Goal: Task Accomplishment & Management: Use online tool/utility

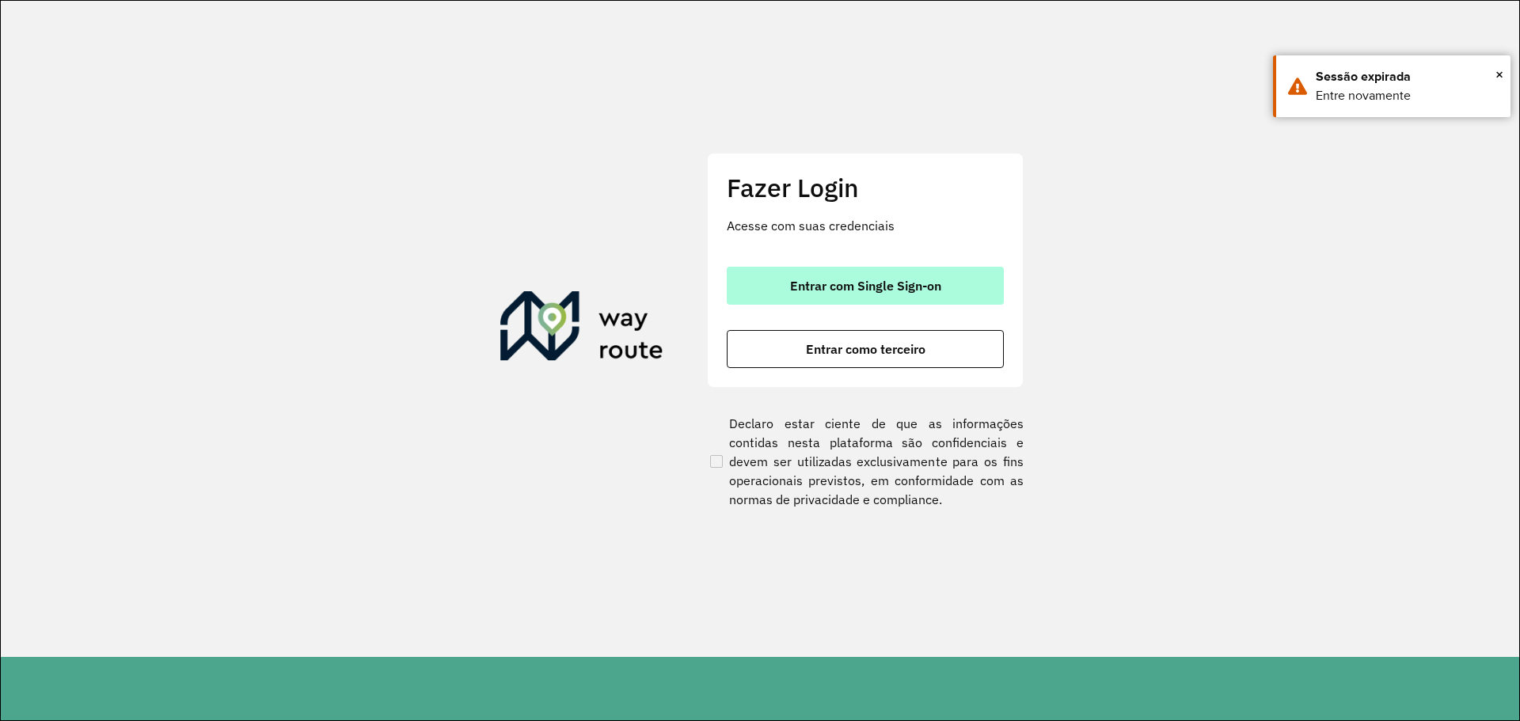
click at [877, 300] on button "Entrar com Single Sign-on" at bounding box center [865, 286] width 277 height 38
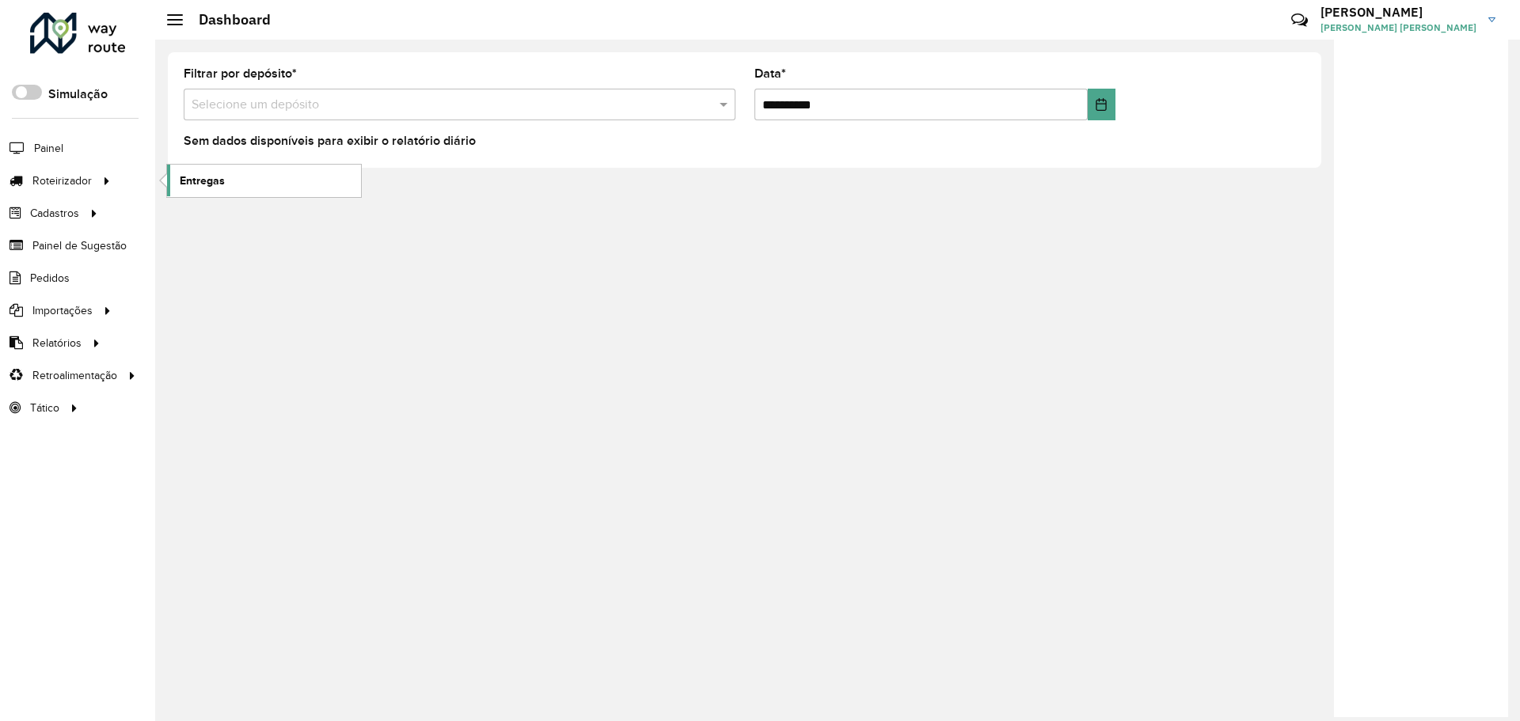
click at [189, 188] on span "Entregas" at bounding box center [202, 181] width 45 height 17
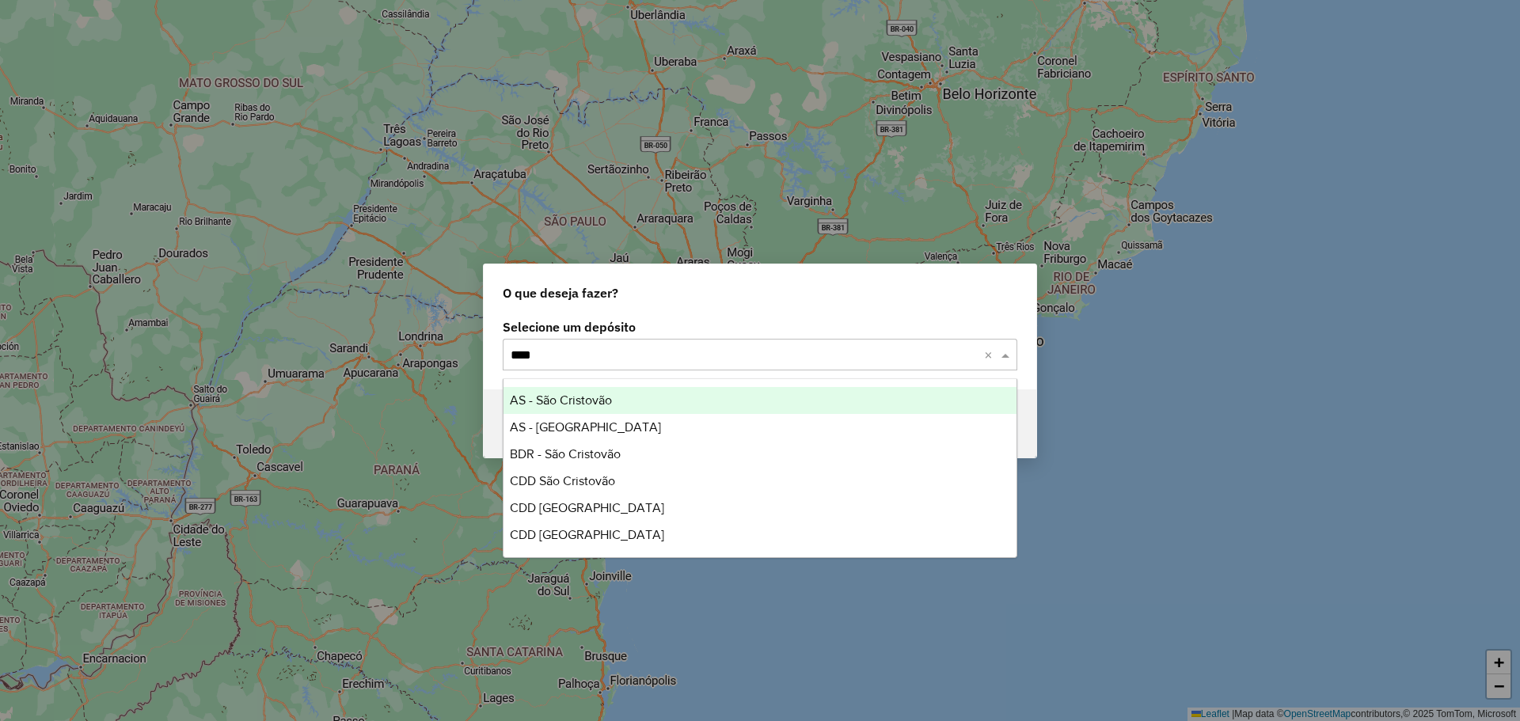
type input "*****"
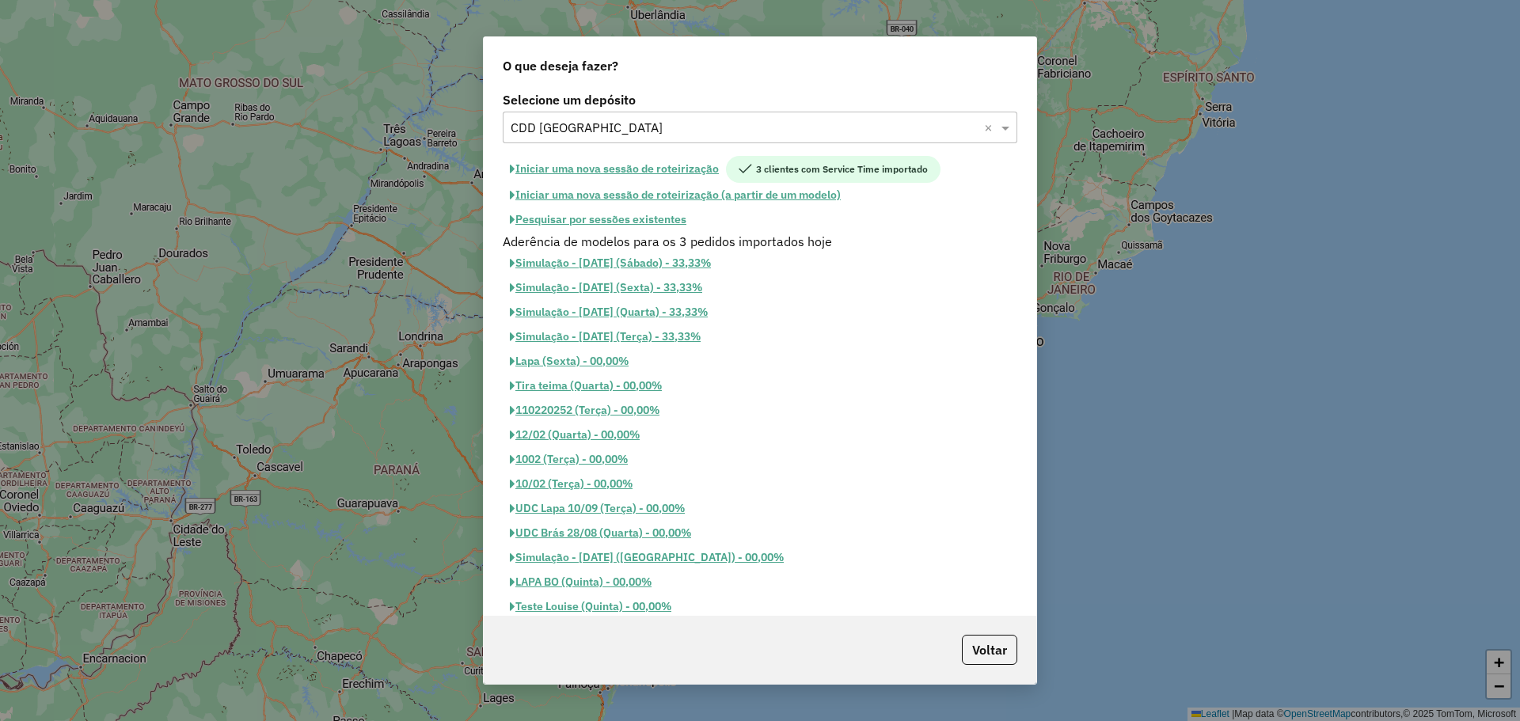
click at [657, 217] on button "Pesquisar por sessões existentes" at bounding box center [598, 219] width 191 height 25
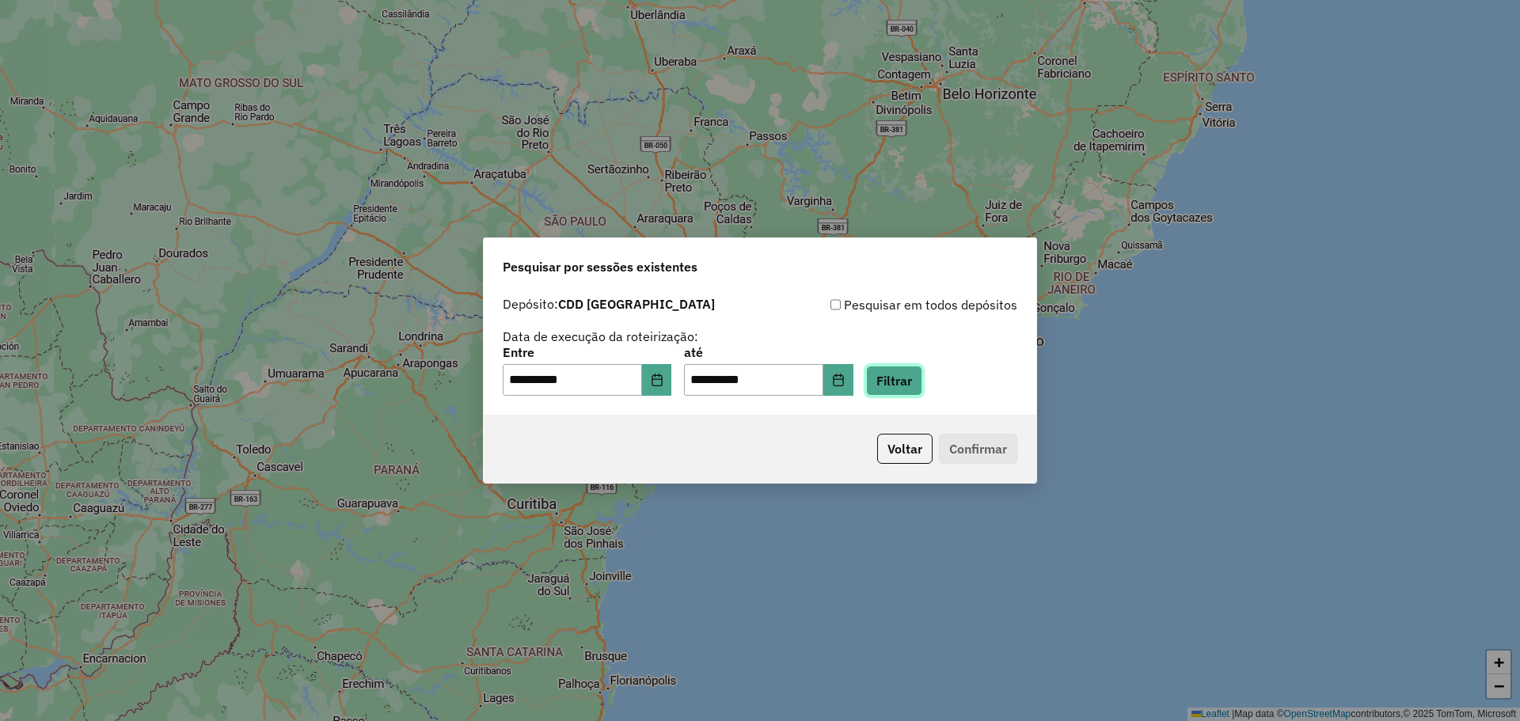
click at [922, 381] on button "Filtrar" at bounding box center [894, 381] width 56 height 30
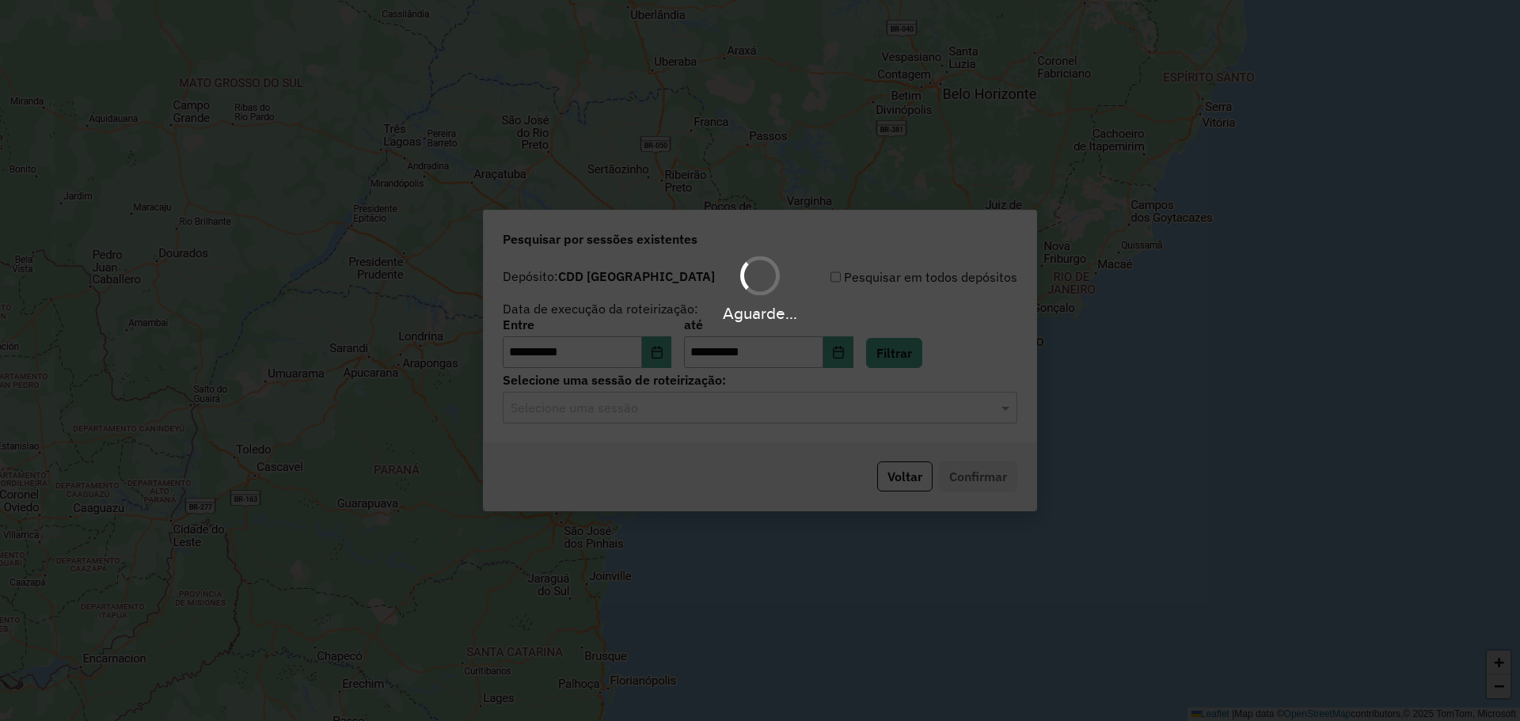
click at [758, 410] on div "Aguarde..." at bounding box center [760, 360] width 1520 height 721
click at [758, 410] on input "text" at bounding box center [744, 408] width 467 height 19
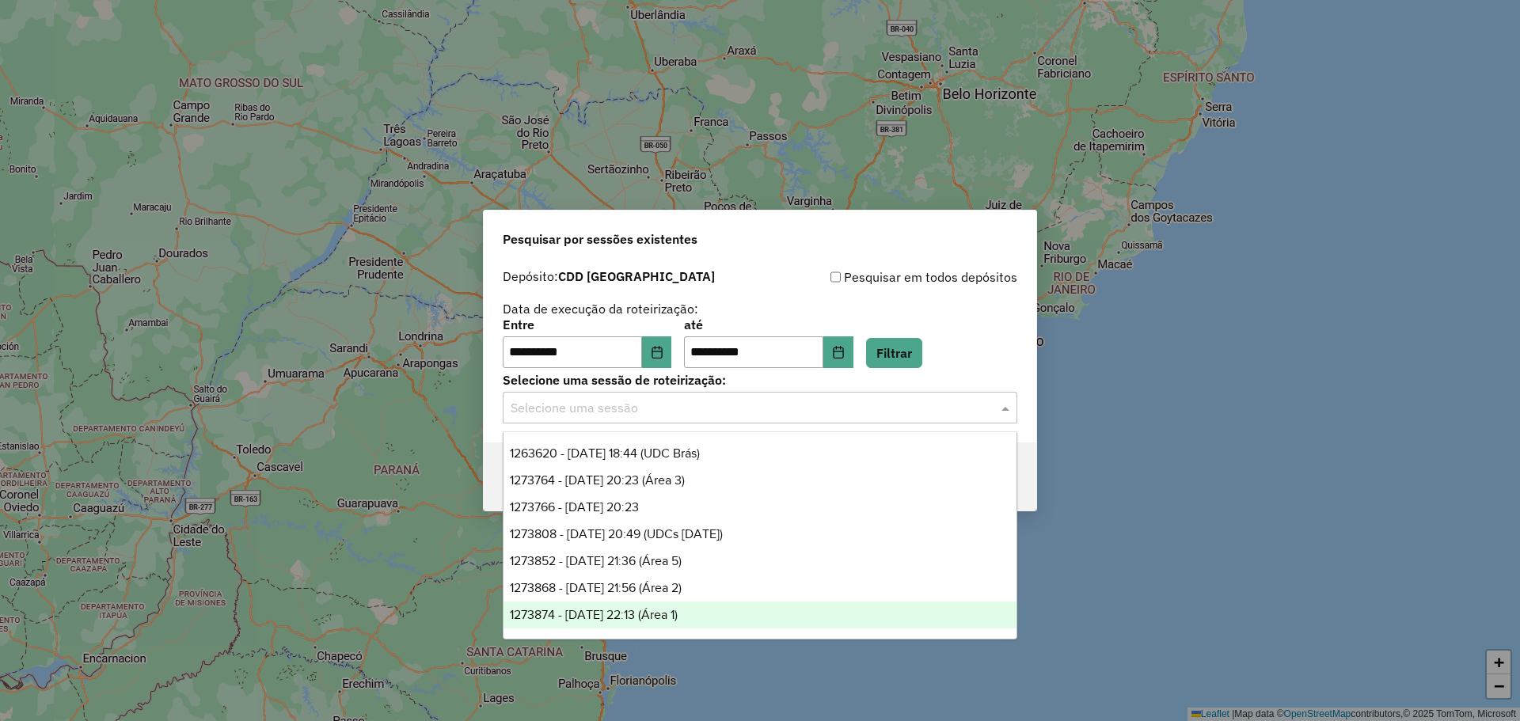
scroll to position [106, 0]
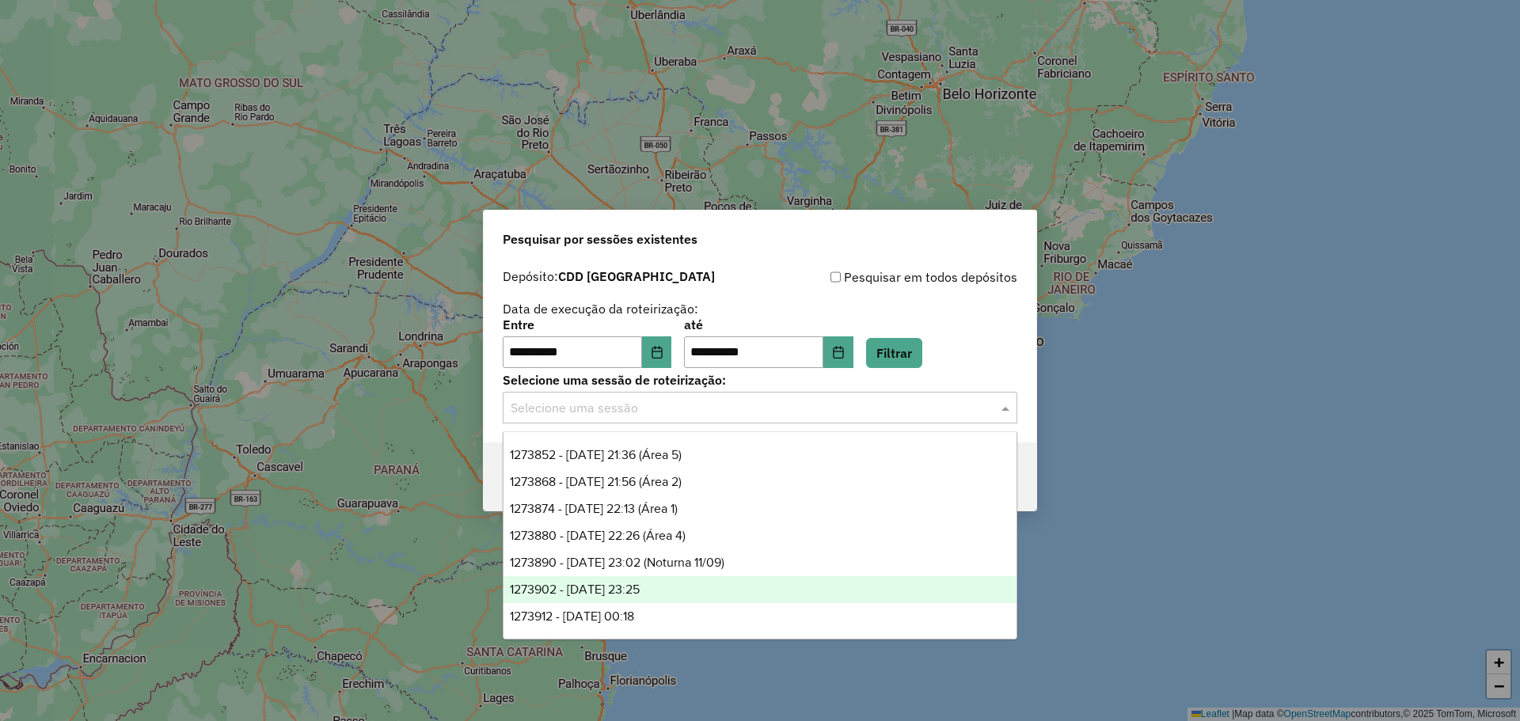
click at [669, 592] on div "1273902 - 11/09/2025 23:25" at bounding box center [760, 589] width 513 height 27
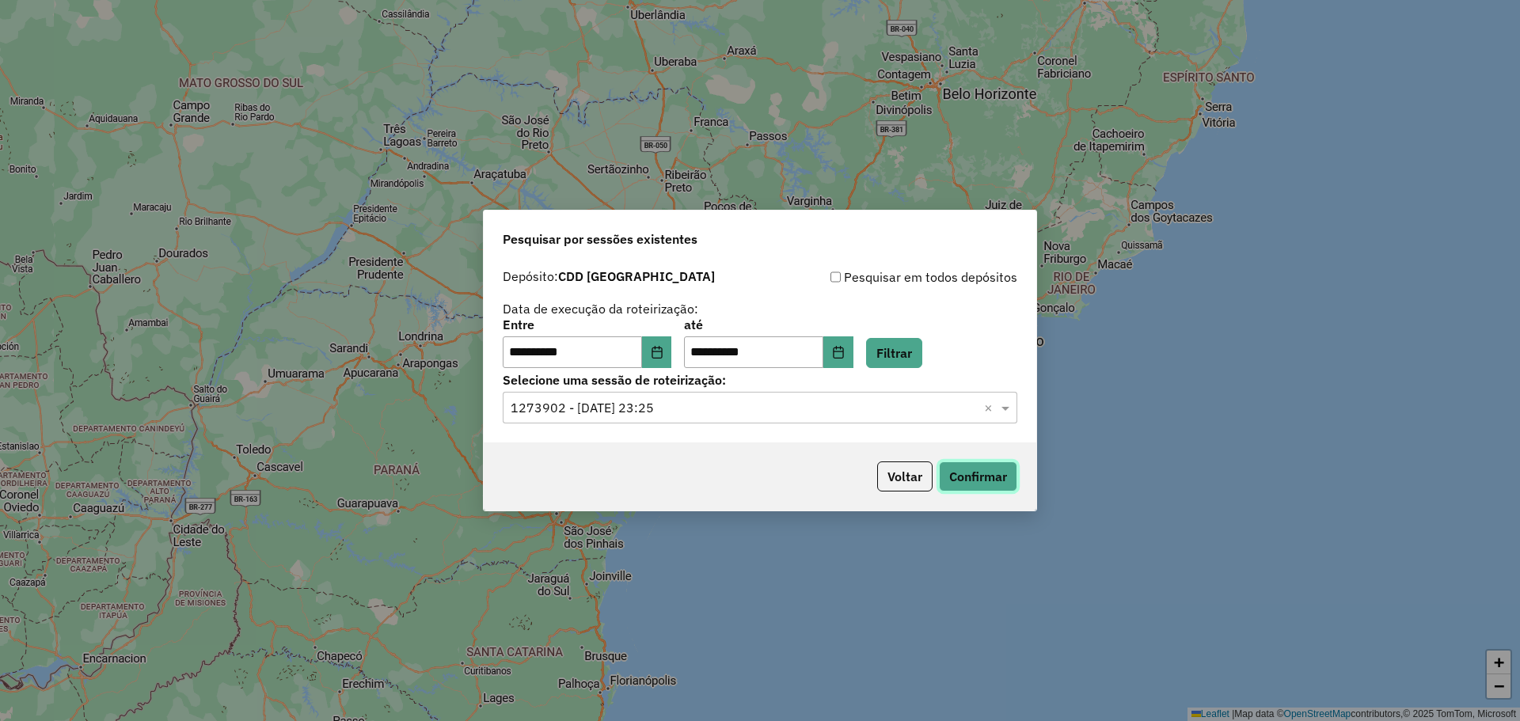
click at [991, 466] on button "Confirmar" at bounding box center [978, 477] width 78 height 30
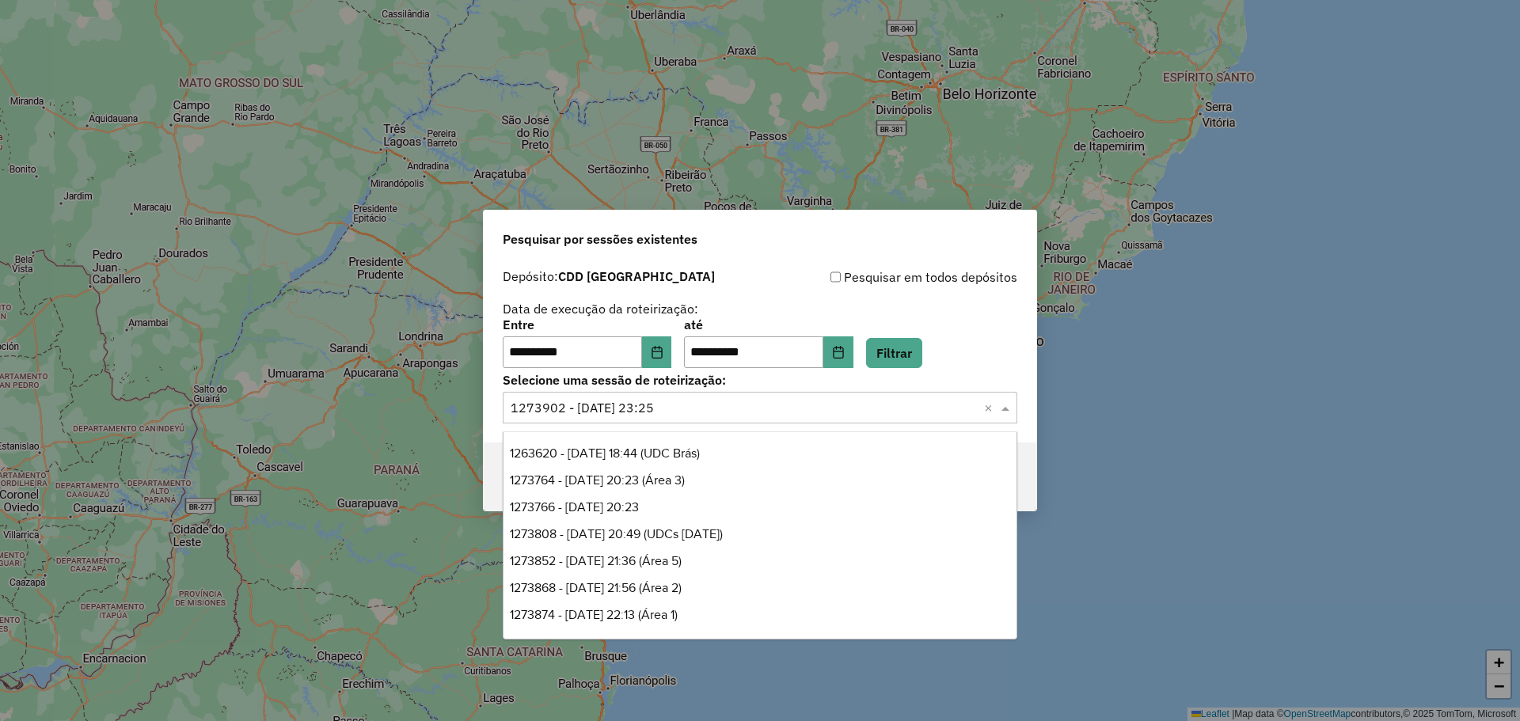
click at [720, 420] on div "Selecione uma sessão × 1273902 - 11/09/2025 23:25 ×" at bounding box center [760, 408] width 515 height 32
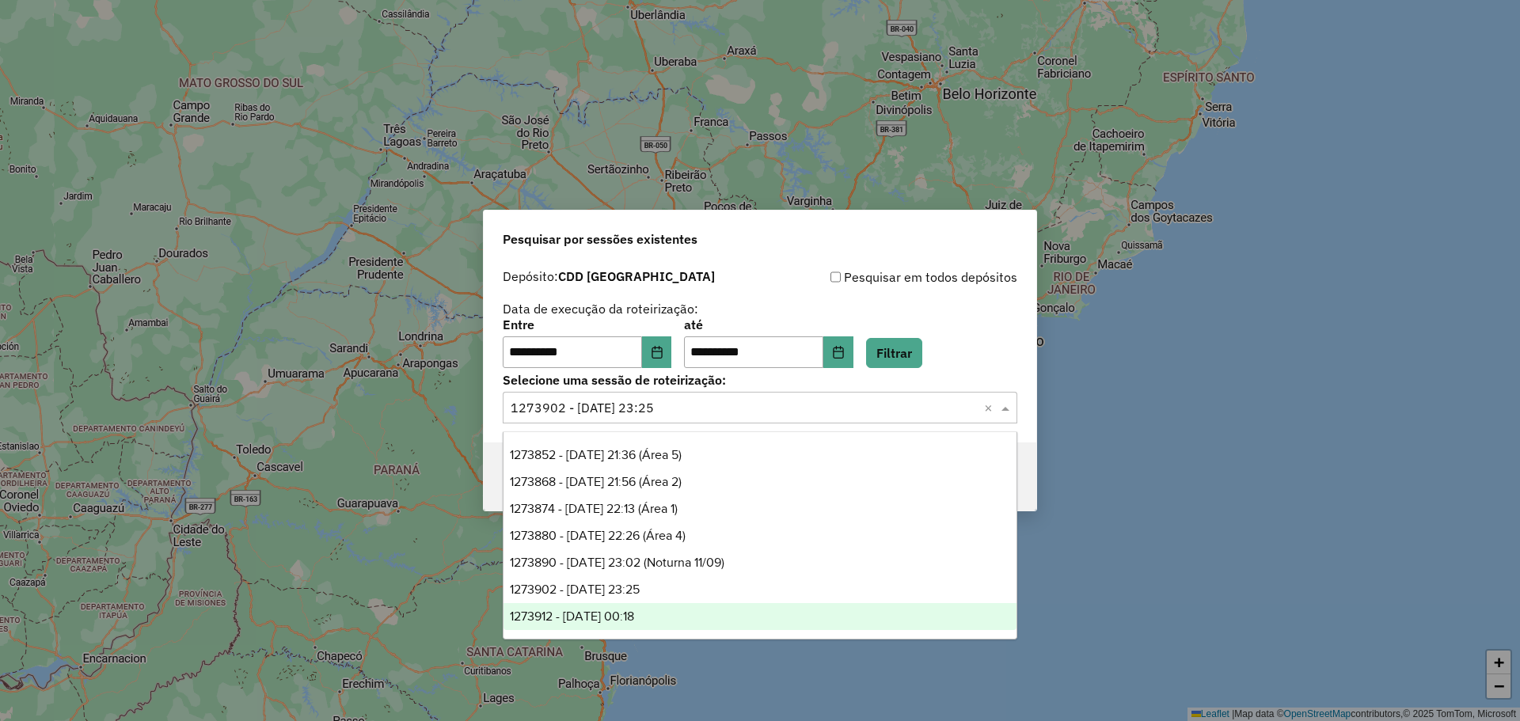
click at [634, 622] on span "1273912 - 11/09/2025 00:18" at bounding box center [572, 616] width 124 height 13
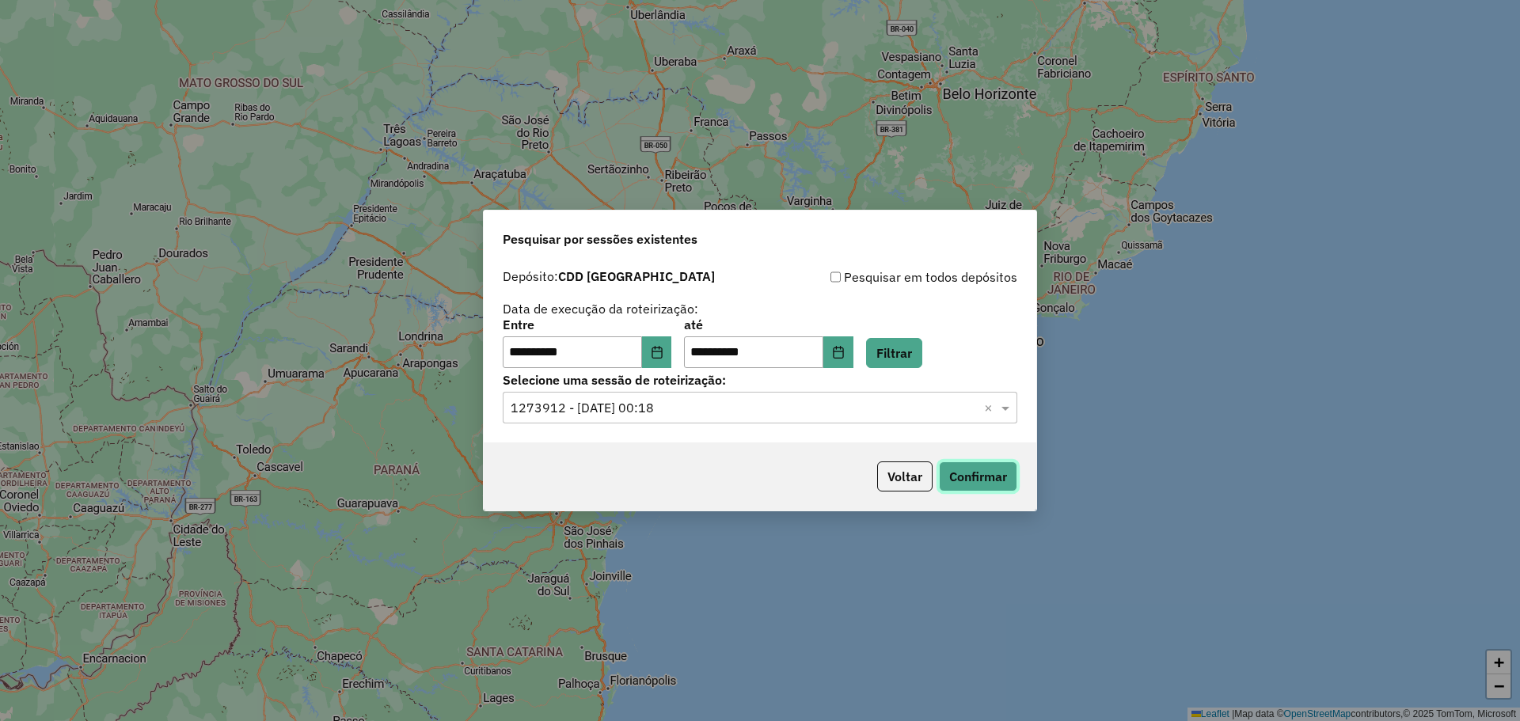
click at [990, 462] on button "Confirmar" at bounding box center [978, 477] width 78 height 30
click at [910, 470] on button "Voltar" at bounding box center [904, 477] width 55 height 30
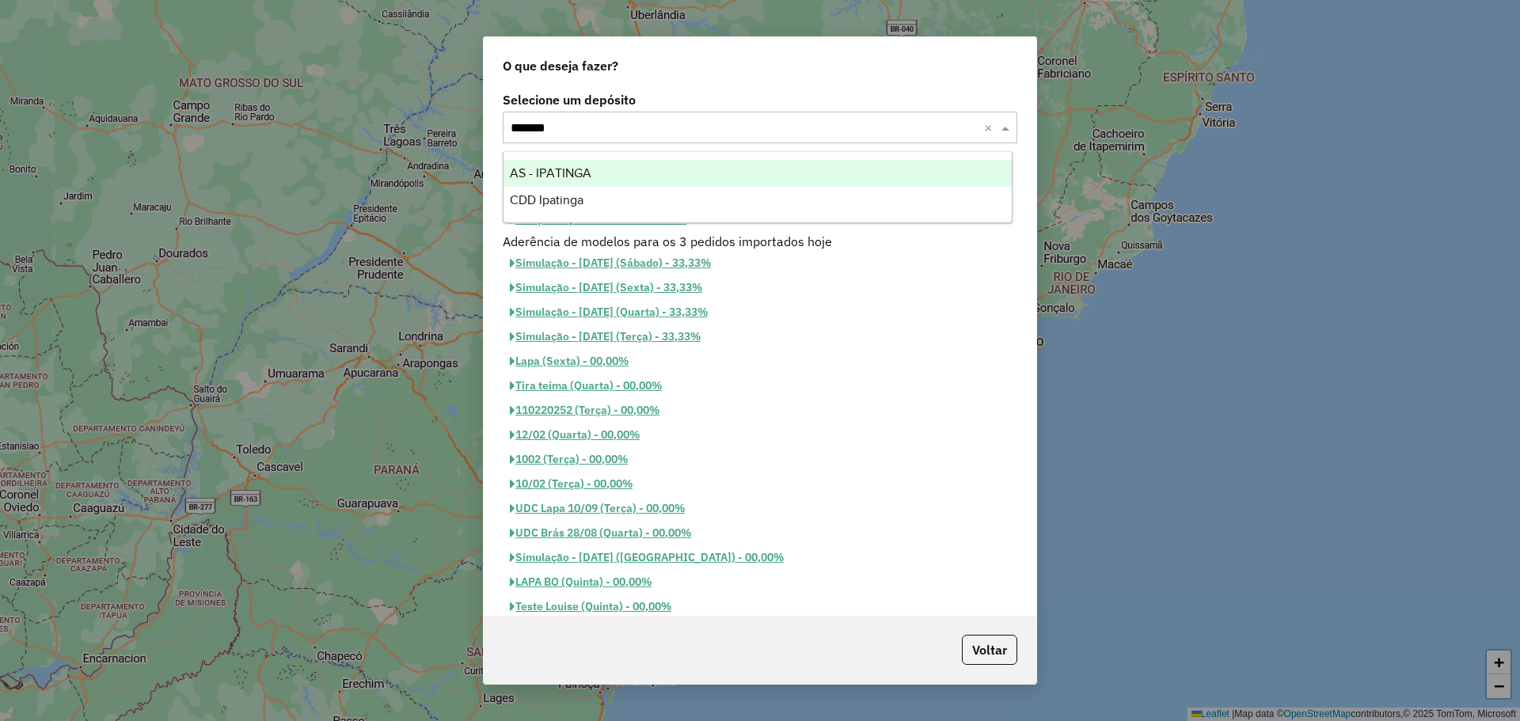
type input "********"
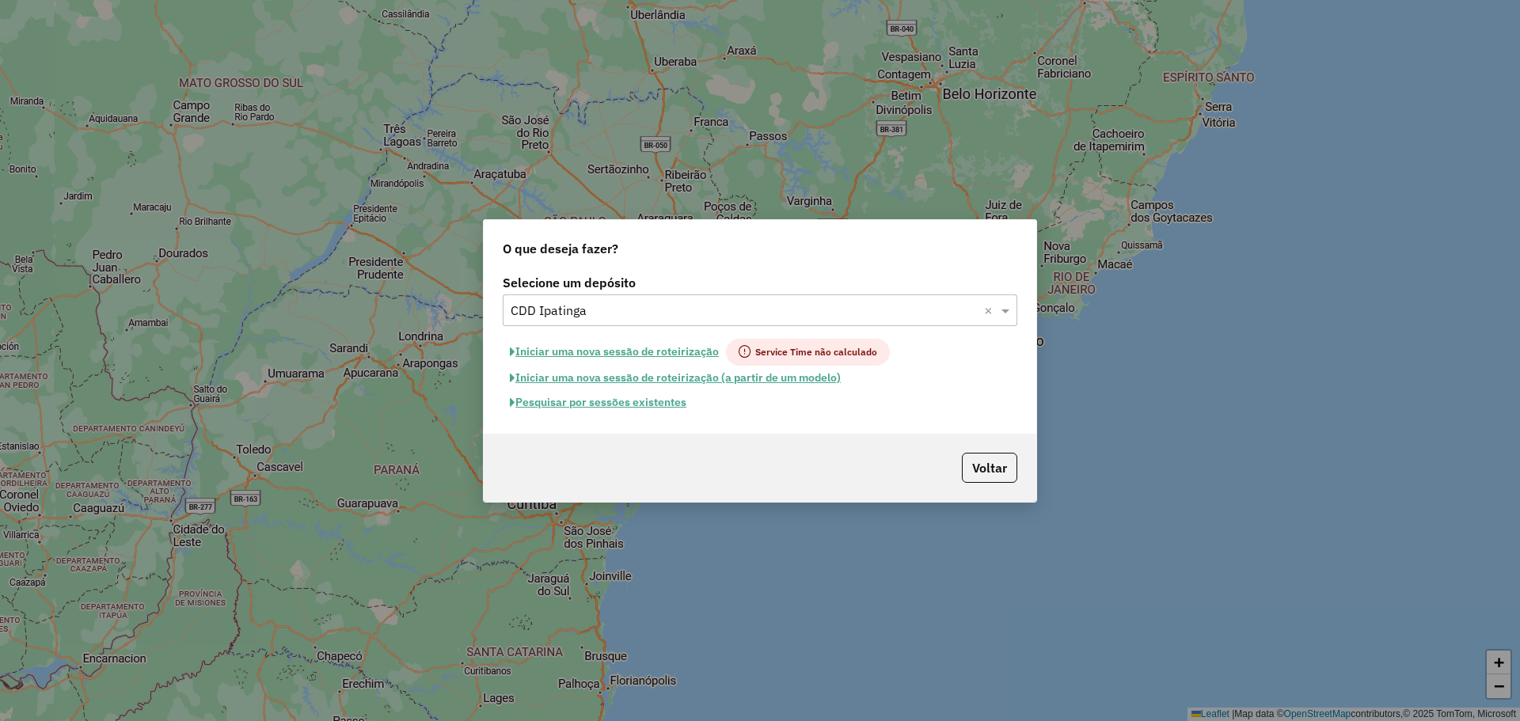
click at [664, 404] on button "Pesquisar por sessões existentes" at bounding box center [598, 402] width 191 height 25
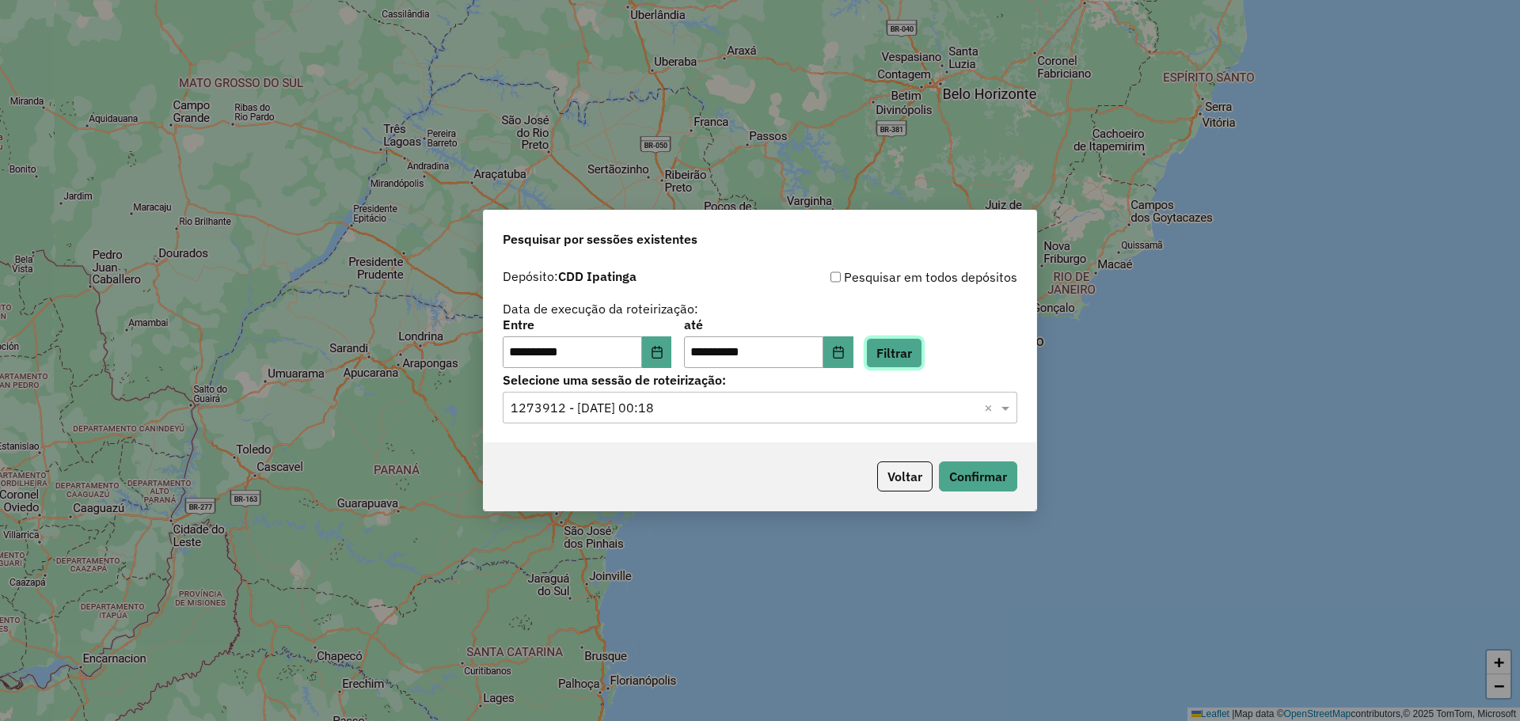
click at [919, 343] on button "Filtrar" at bounding box center [894, 353] width 56 height 30
click at [845, 357] on icon "Choose Date" at bounding box center [838, 352] width 13 height 13
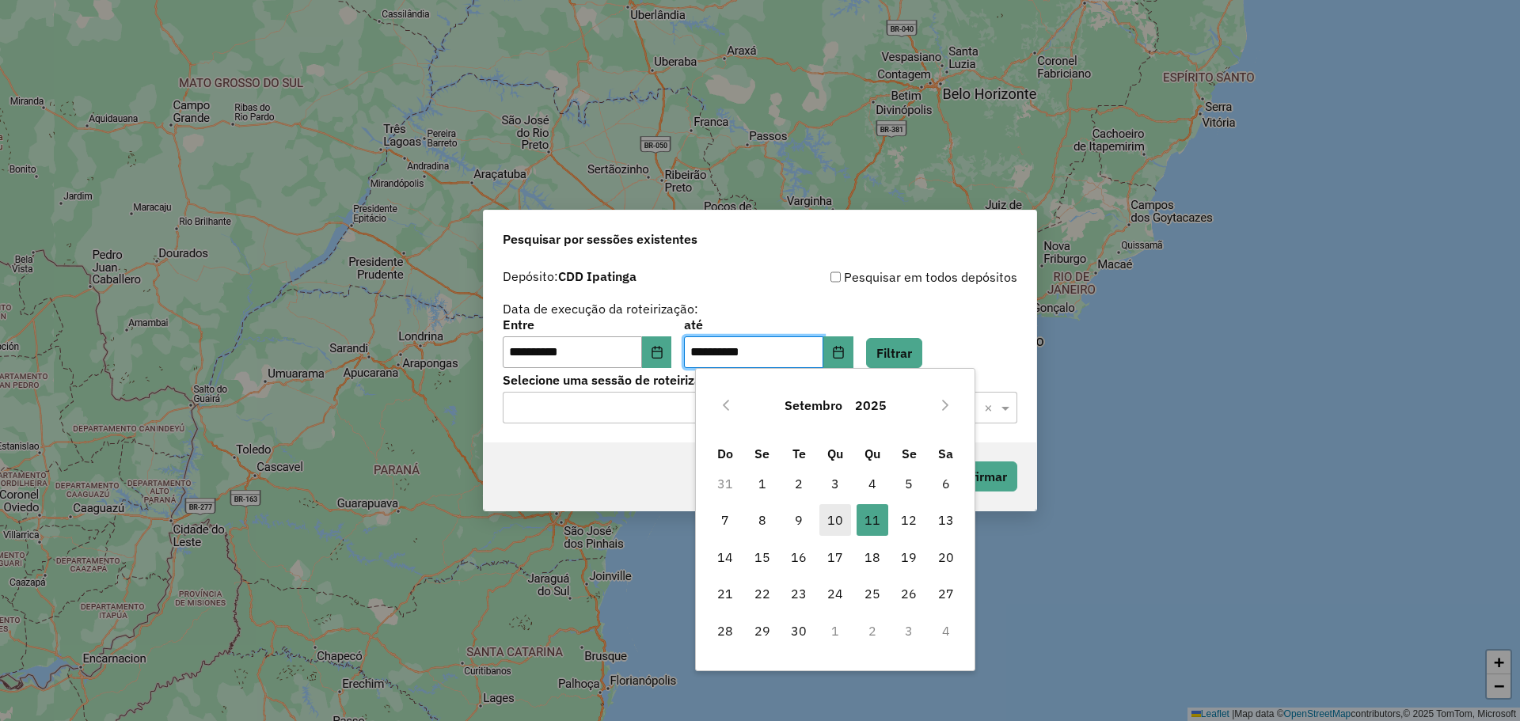
click at [844, 522] on span "10" at bounding box center [835, 520] width 32 height 32
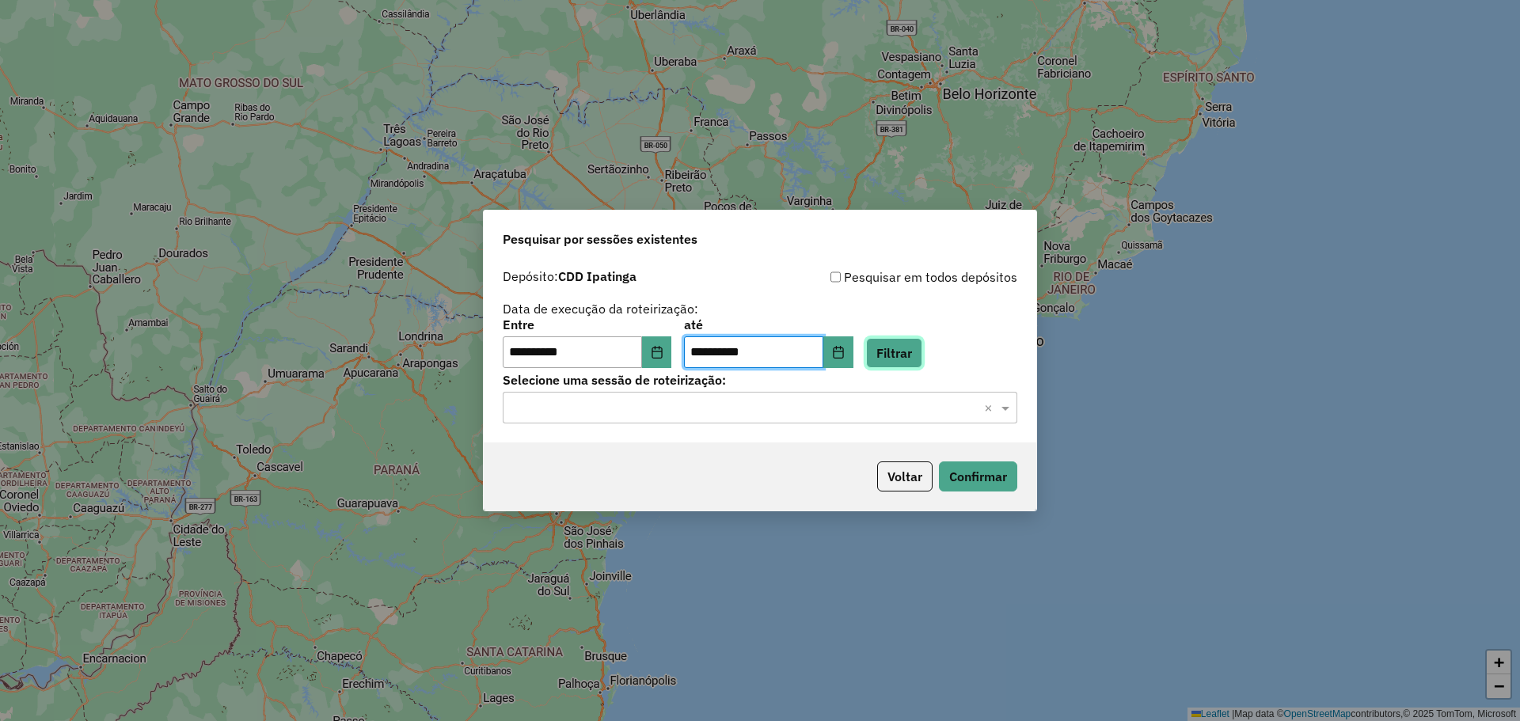
click at [913, 363] on button "Filtrar" at bounding box center [894, 353] width 56 height 30
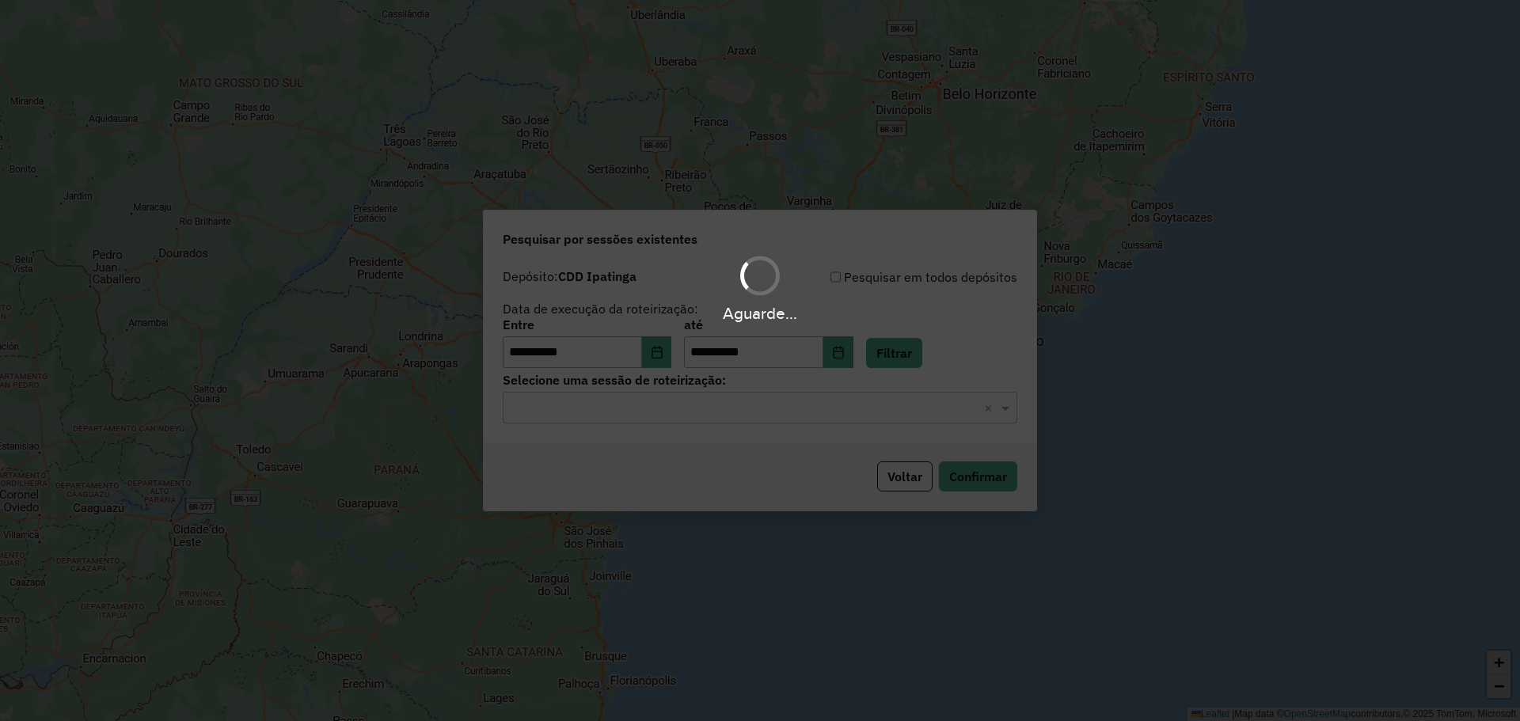
click at [827, 411] on div "Aguarde..." at bounding box center [760, 360] width 1520 height 721
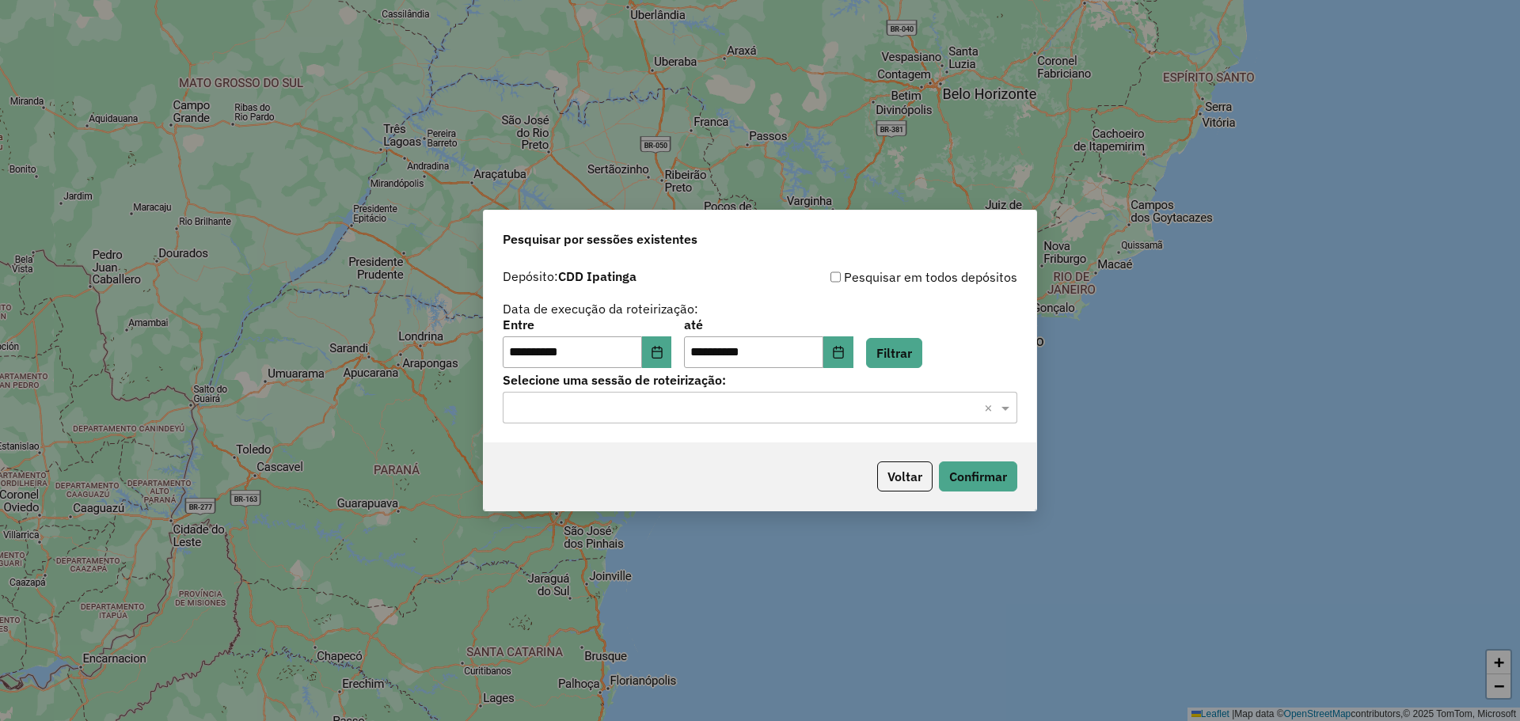
click at [827, 411] on input "text" at bounding box center [744, 408] width 467 height 19
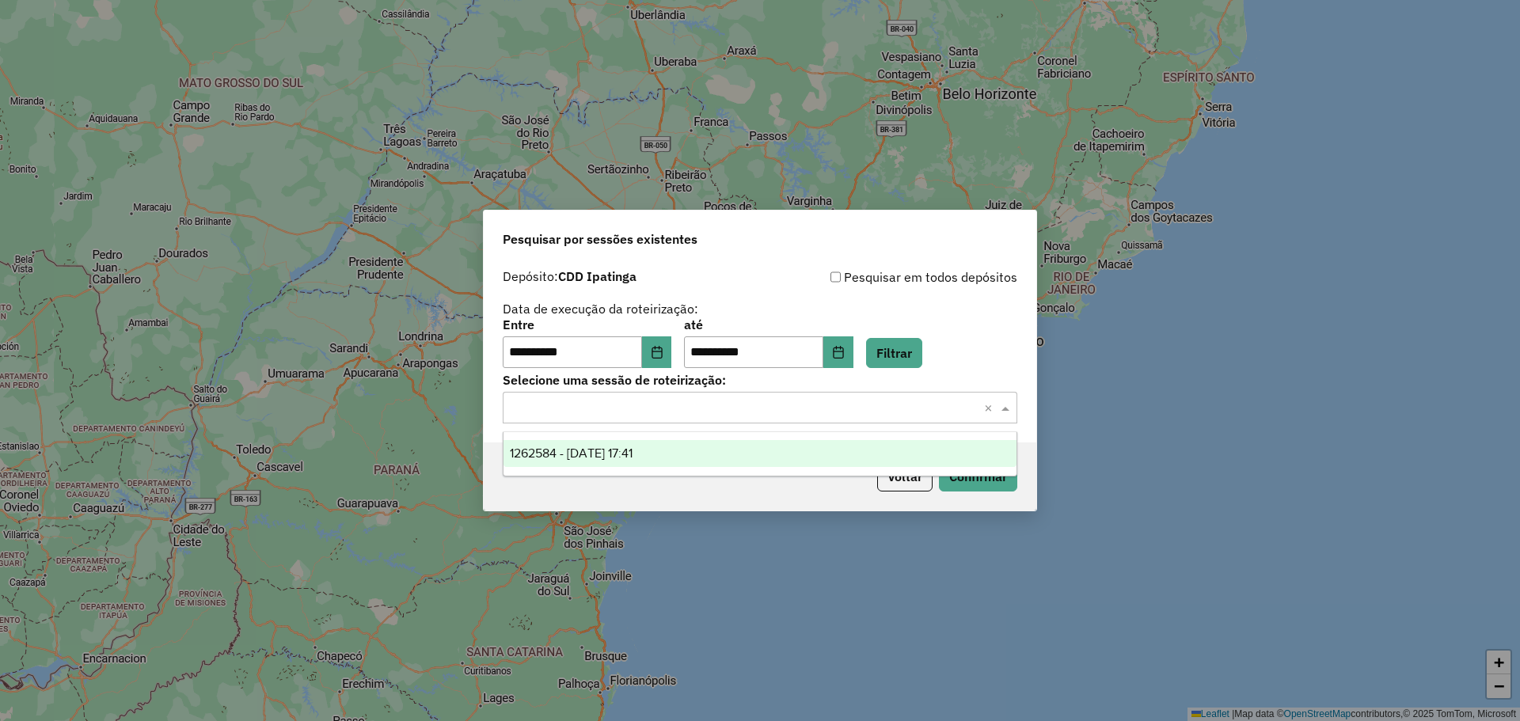
click at [798, 447] on div "1262584 - 10/09/2025 17:41" at bounding box center [760, 453] width 513 height 27
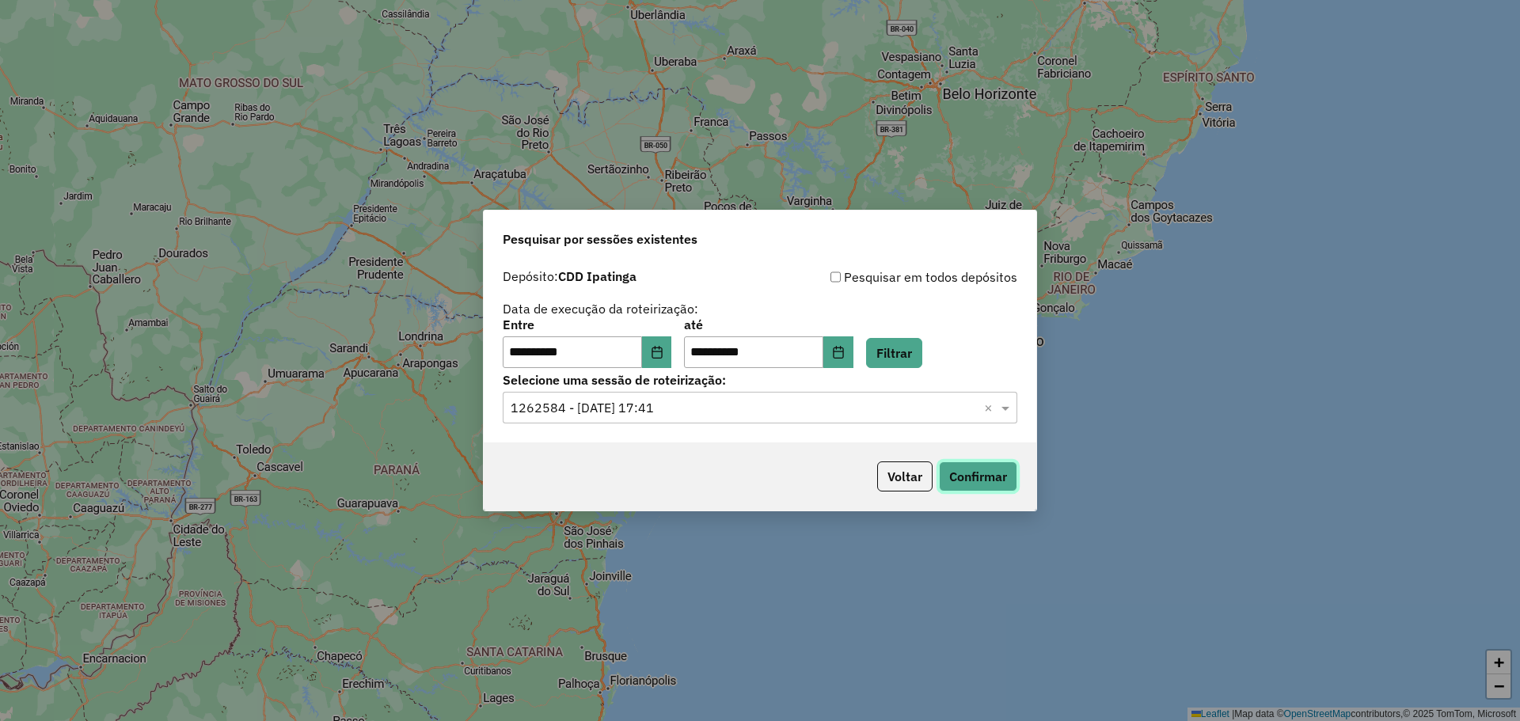
click at [994, 491] on button "Confirmar" at bounding box center [978, 477] width 78 height 30
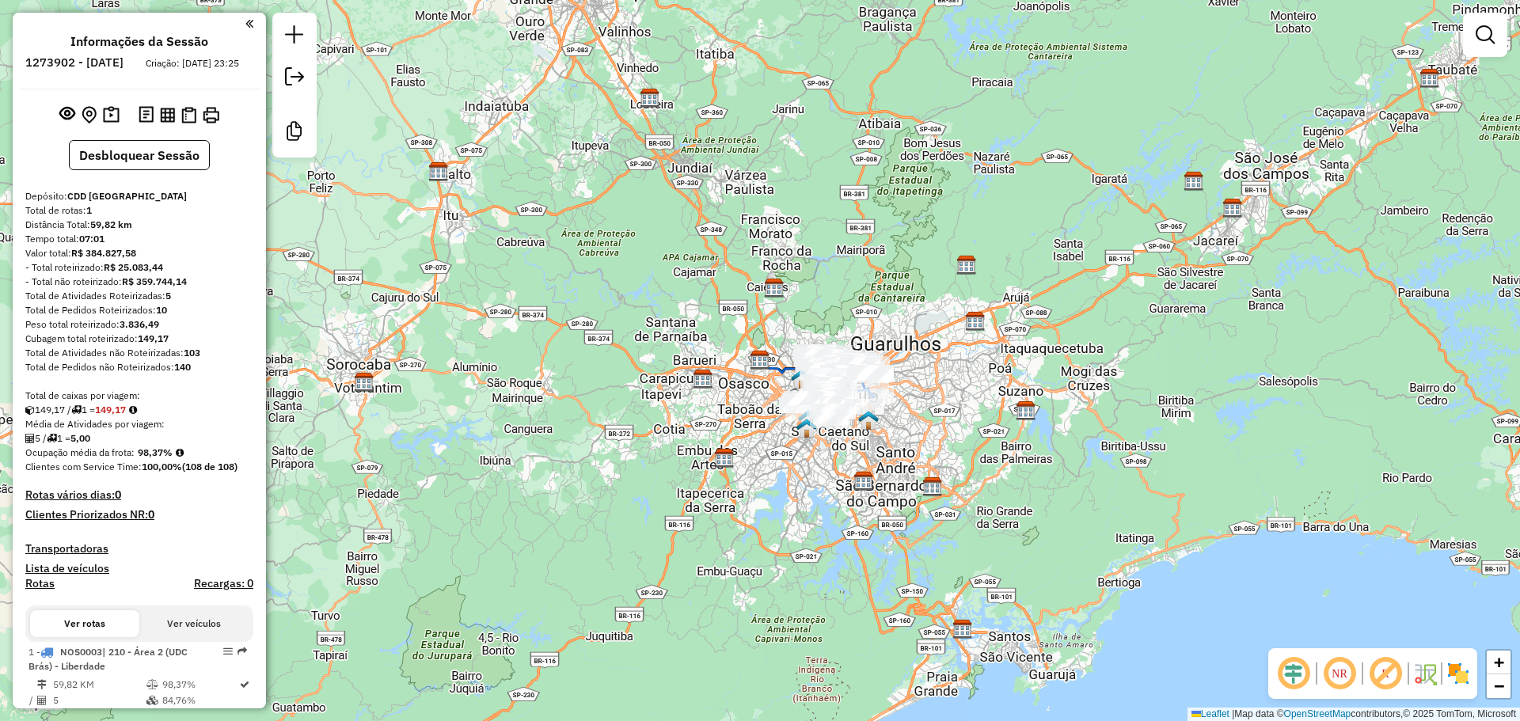
scroll to position [313, 0]
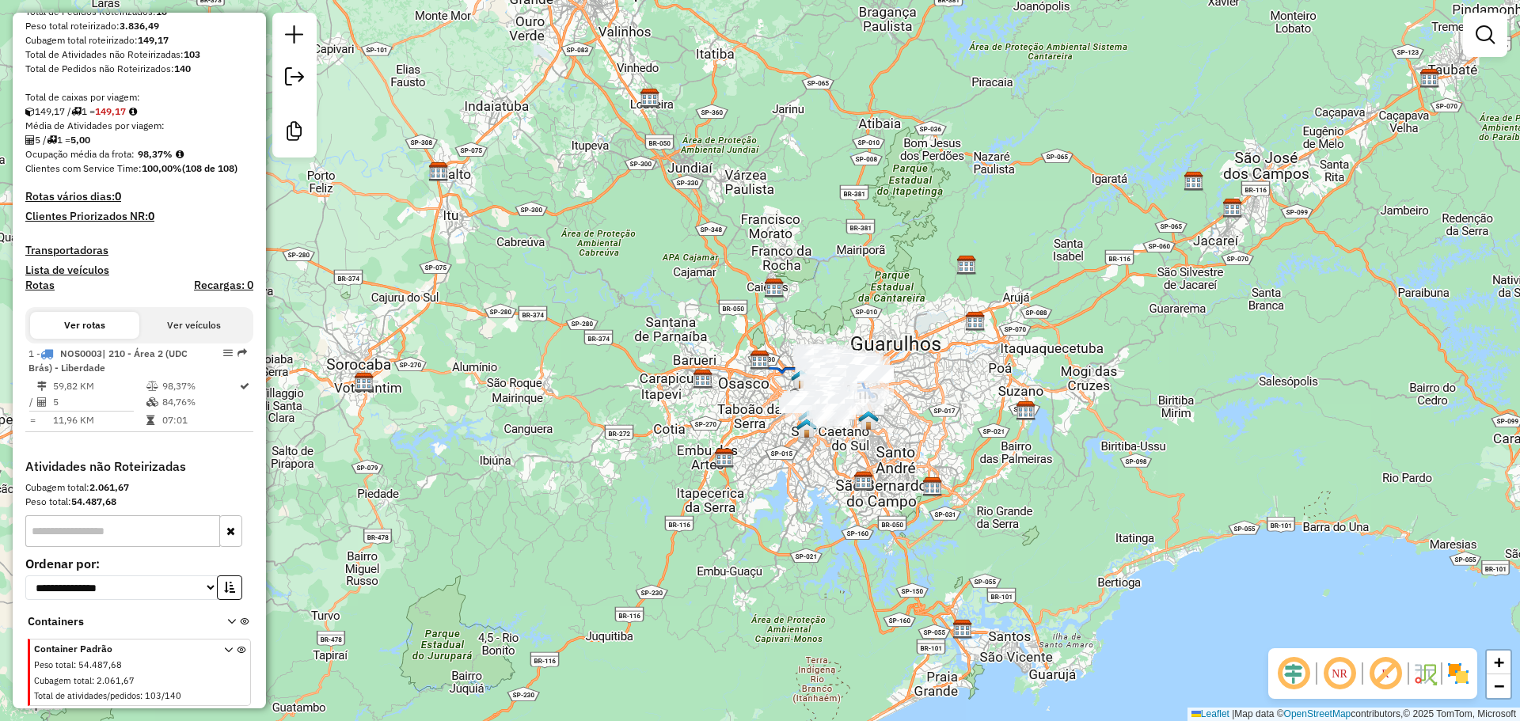
click at [1398, 666] on em at bounding box center [1386, 674] width 38 height 38
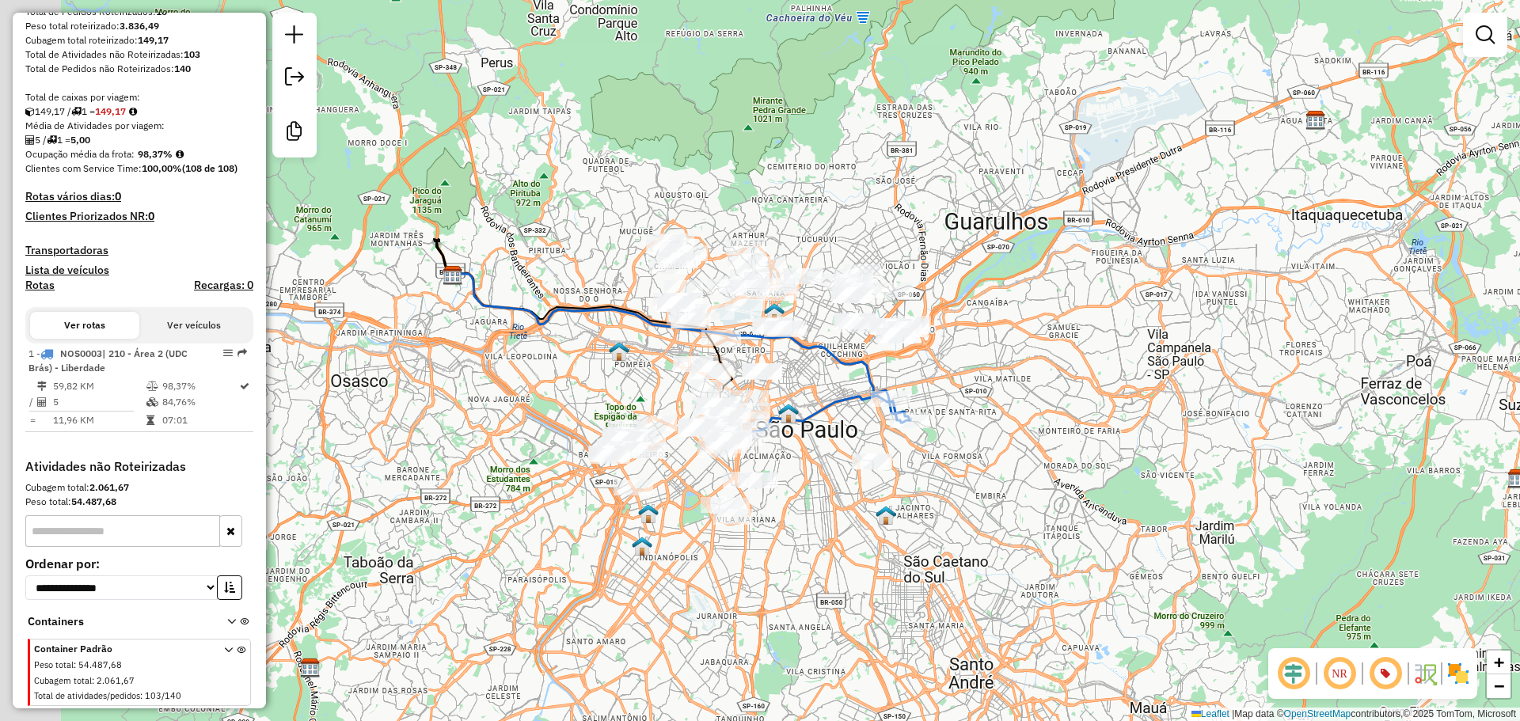
drag, startPoint x: 847, startPoint y: 435, endPoint x: 988, endPoint y: 445, distance: 141.3
click at [988, 445] on div "Janela de atendimento Grade de atendimento Capacidade Transportadoras Veículos …" at bounding box center [760, 360] width 1520 height 721
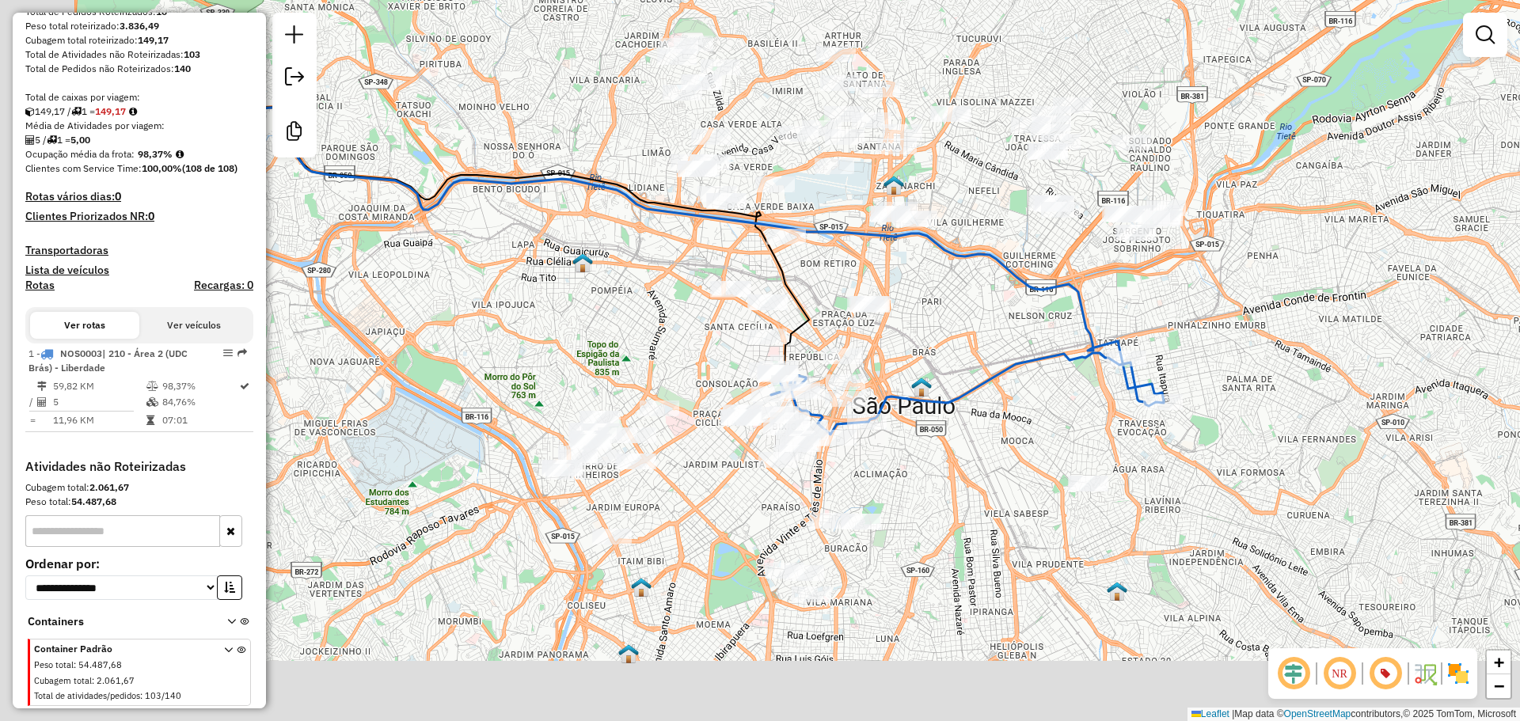
drag, startPoint x: 864, startPoint y: 430, endPoint x: 943, endPoint y: 359, distance: 106.0
click at [943, 359] on div "Janela de atendimento Grade de atendimento Capacidade Transportadoras Veículos …" at bounding box center [760, 360] width 1520 height 721
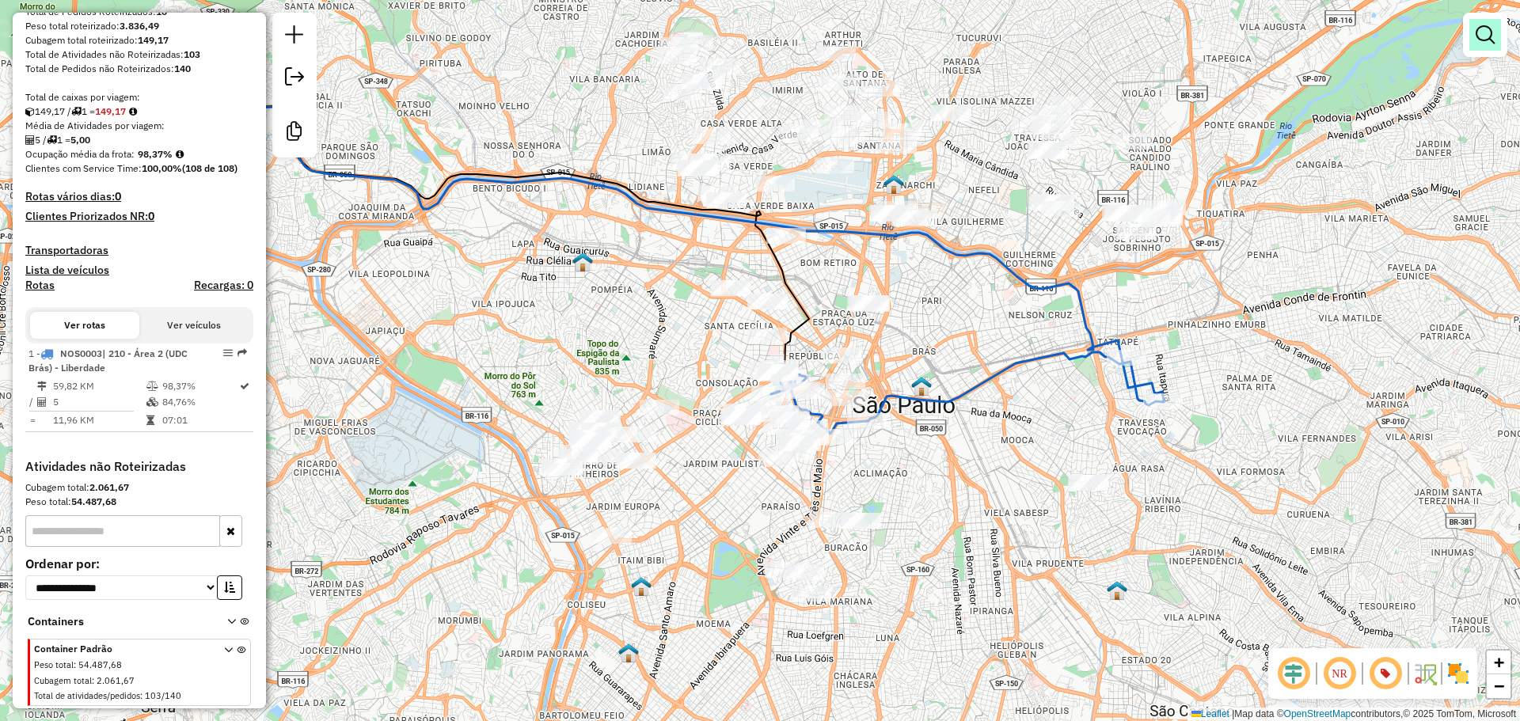
click at [1477, 29] on em at bounding box center [1485, 34] width 19 height 19
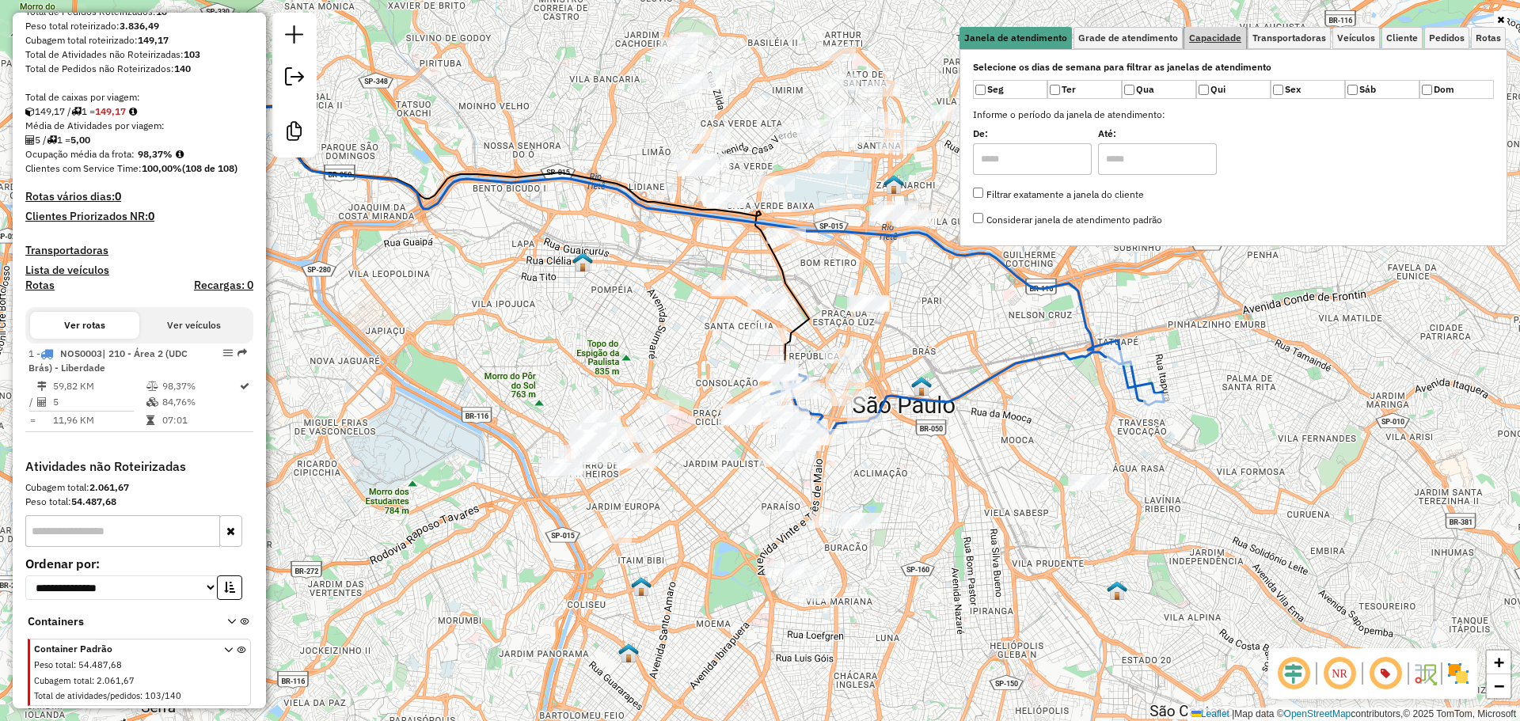
click at [1222, 45] on link "Capacidade" at bounding box center [1215, 38] width 62 height 22
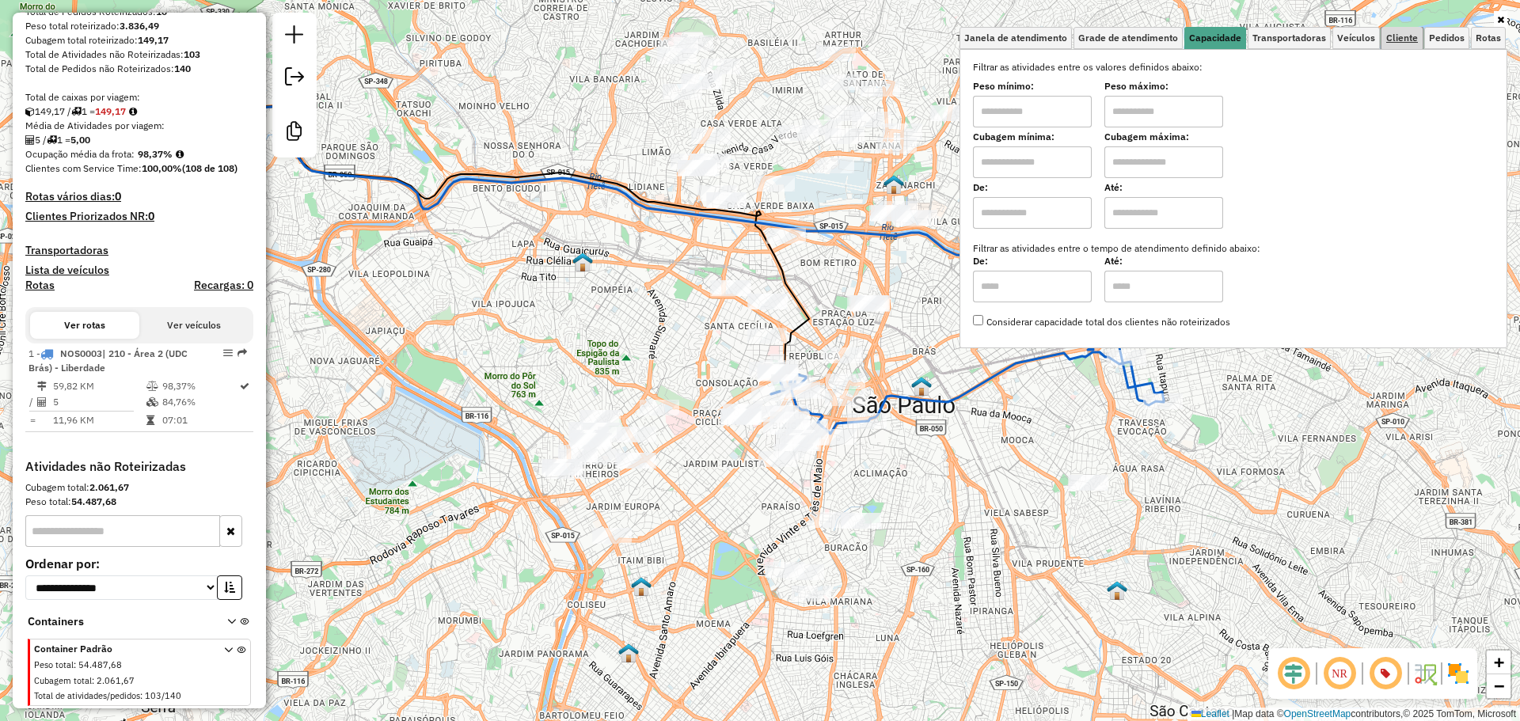
click at [1410, 39] on span "Cliente" at bounding box center [1402, 38] width 32 height 10
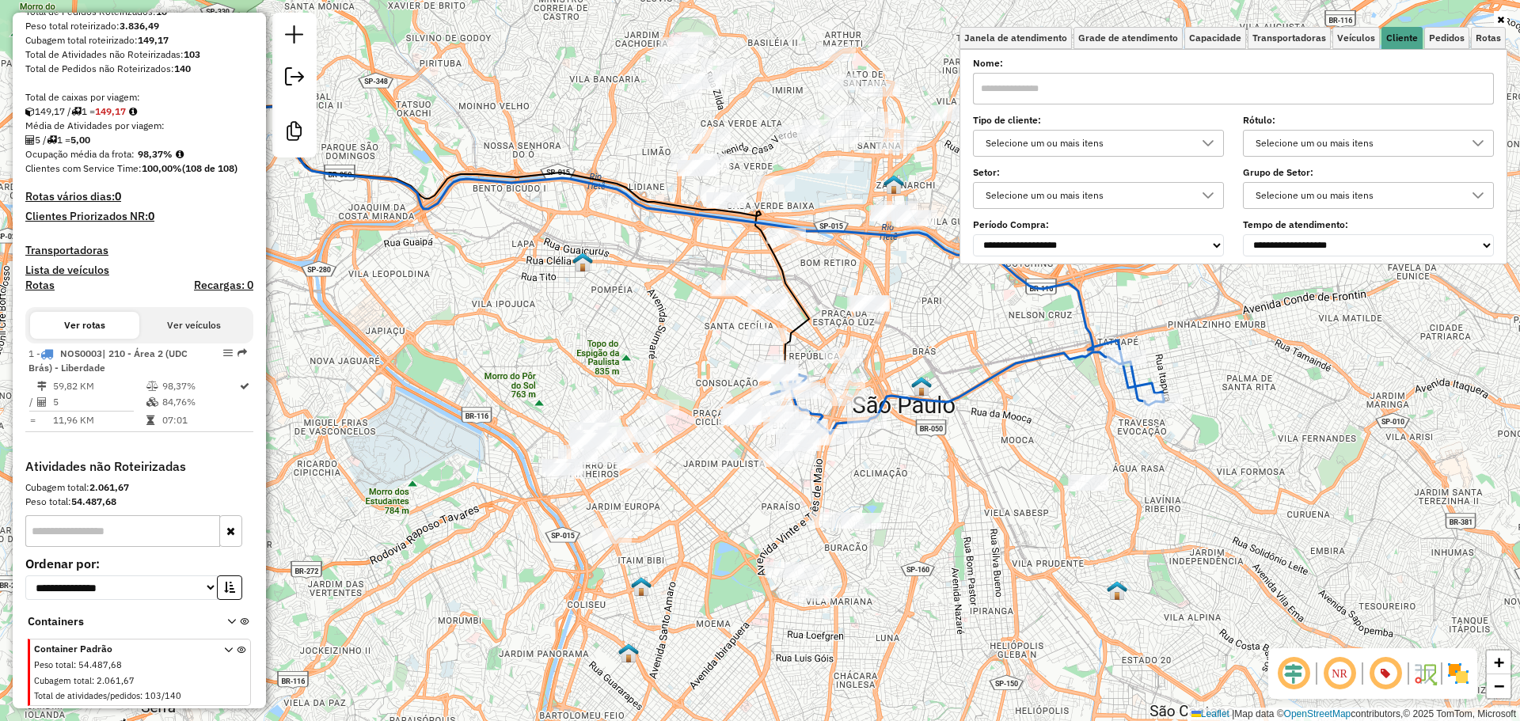
click at [1076, 157] on div "**********" at bounding box center [1233, 158] width 521 height 196
click at [1047, 135] on div "Selecione um ou mais itens" at bounding box center [1086, 143] width 213 height 25
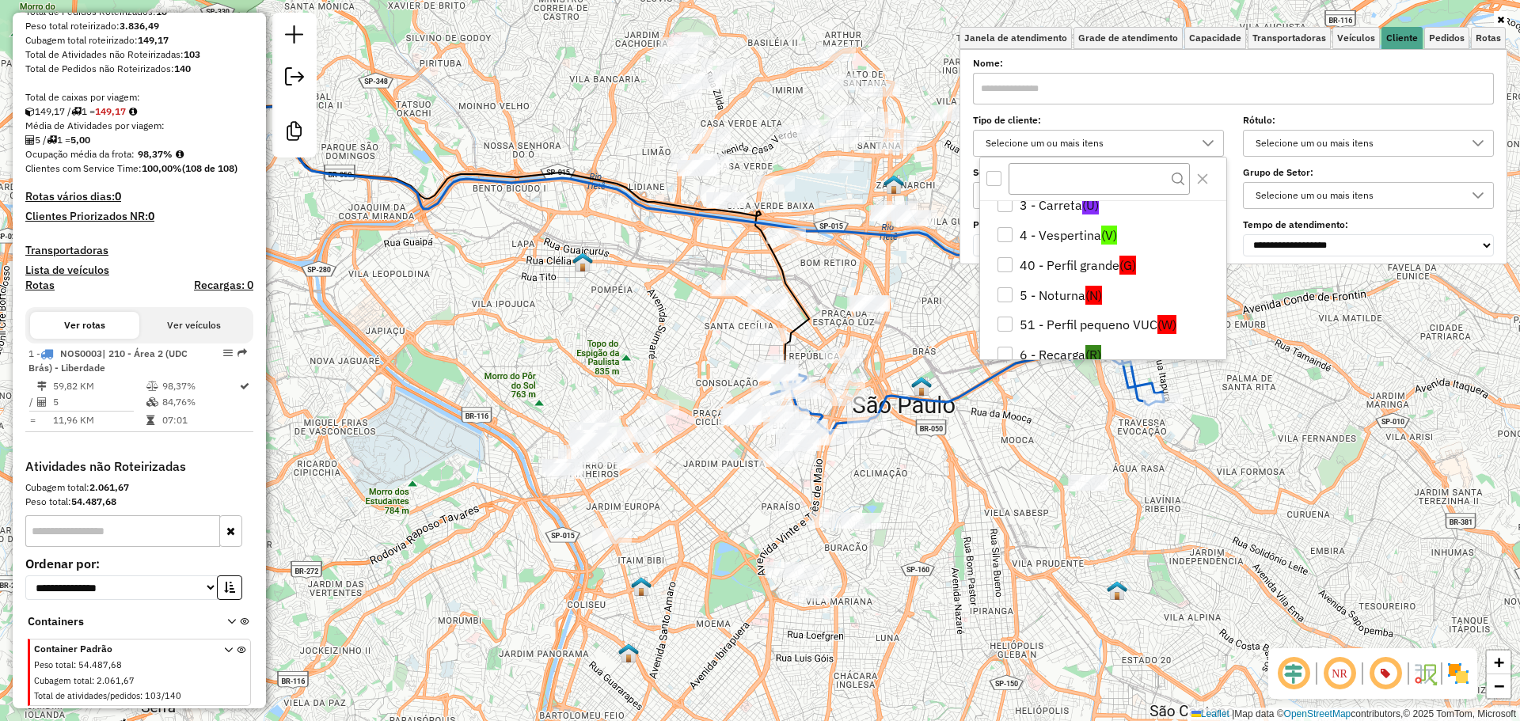
scroll to position [220, 0]
click at [913, 512] on div "Janela de atendimento Grade de atendimento Capacidade Transportadoras Veículos …" at bounding box center [760, 360] width 1520 height 721
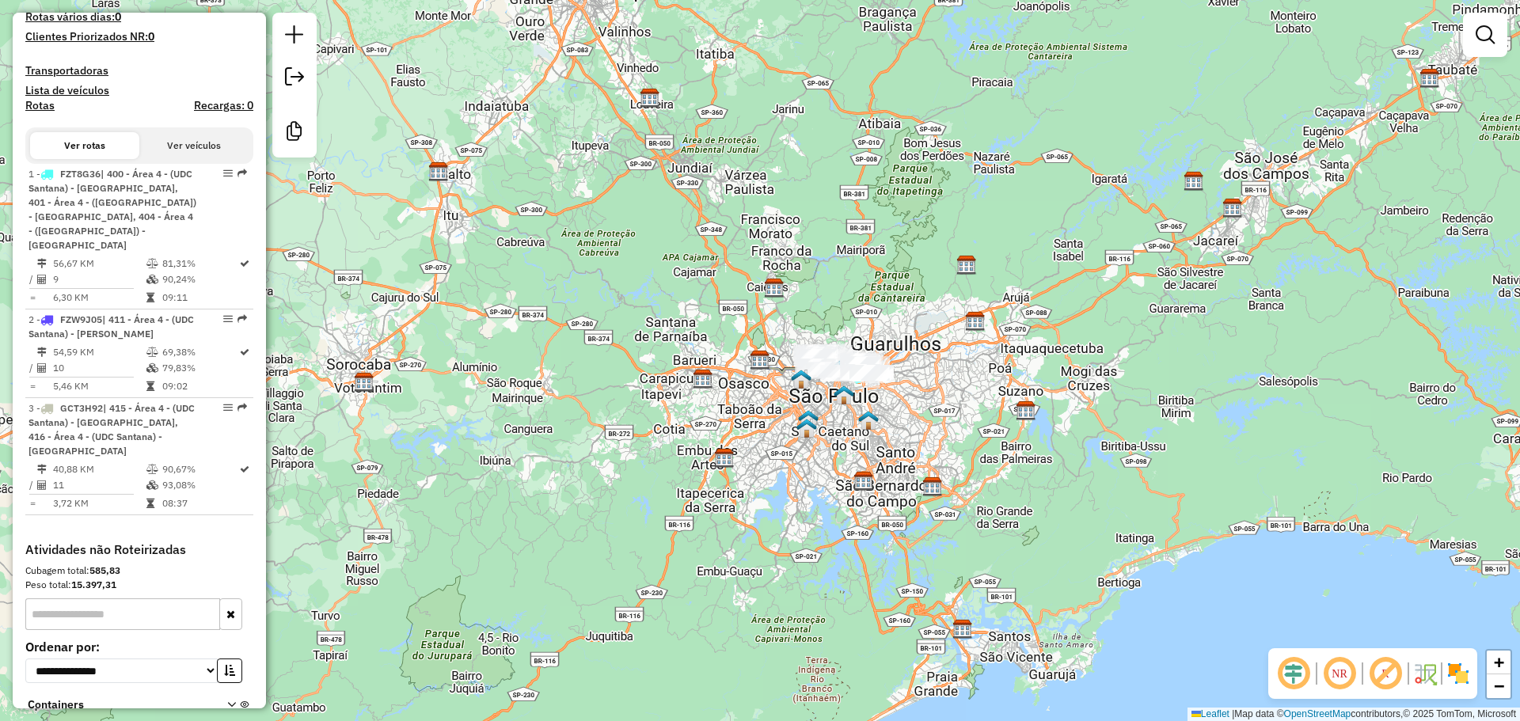
scroll to position [561, 0]
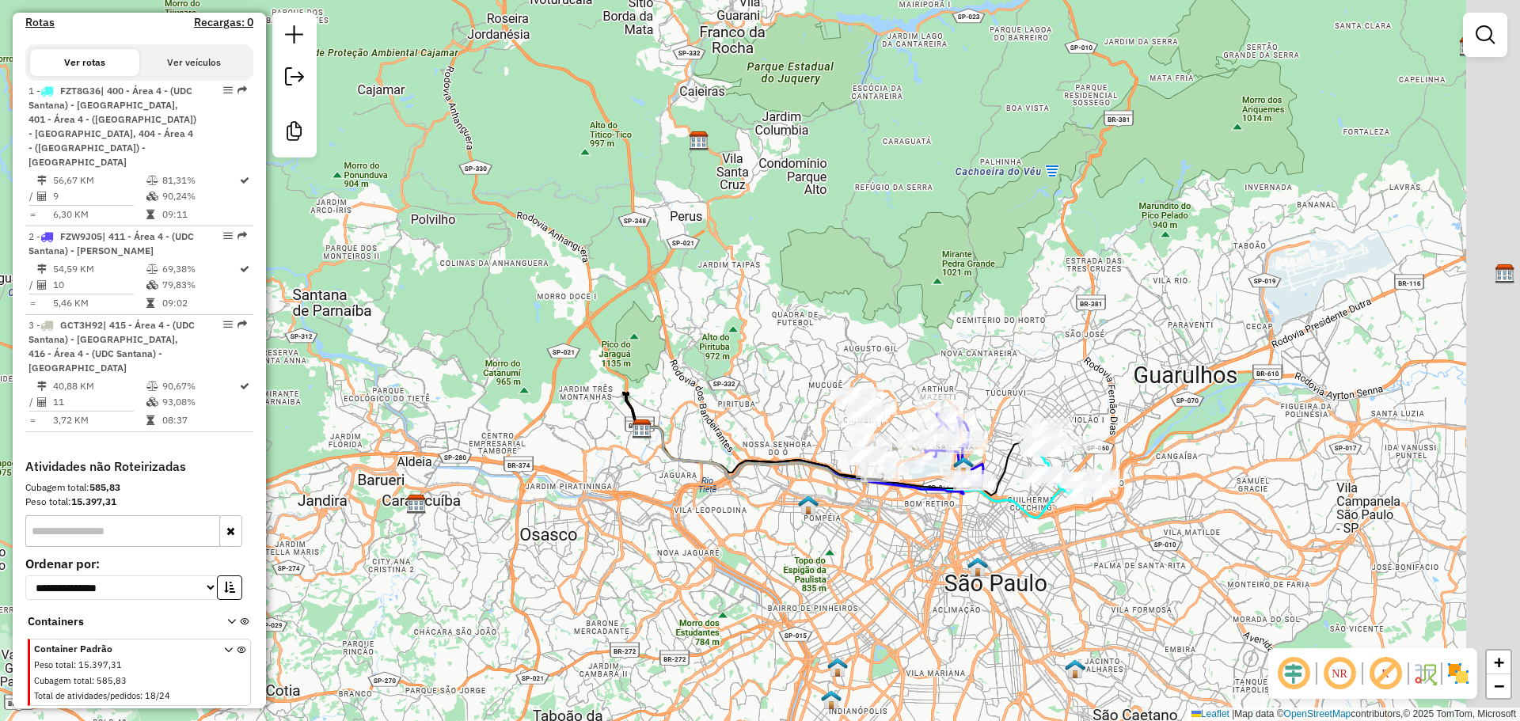
drag, startPoint x: 995, startPoint y: 385, endPoint x: 537, endPoint y: 355, distance: 459.3
click at [537, 355] on div "Janela de atendimento Grade de atendimento Capacidade Transportadoras Veículos …" at bounding box center [760, 360] width 1520 height 721
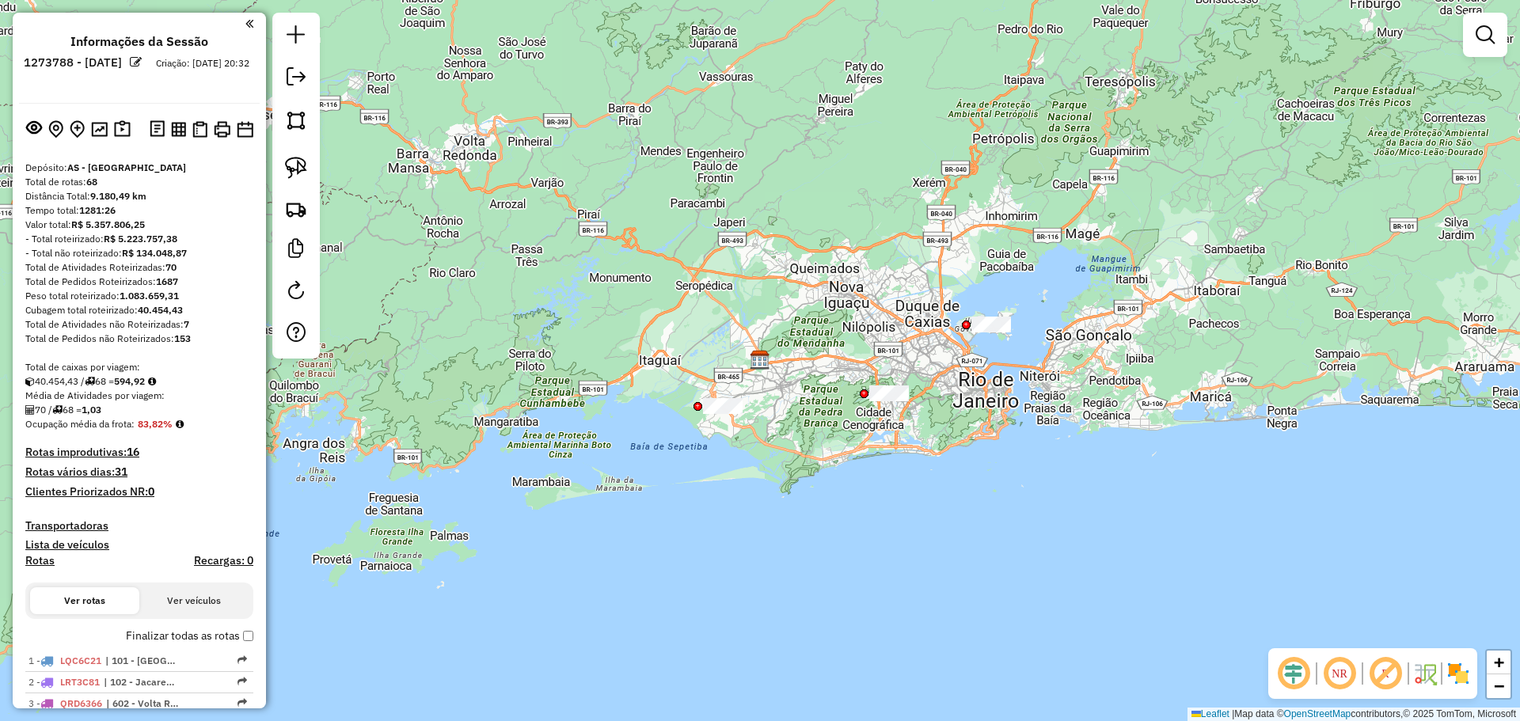
scroll to position [1892, 0]
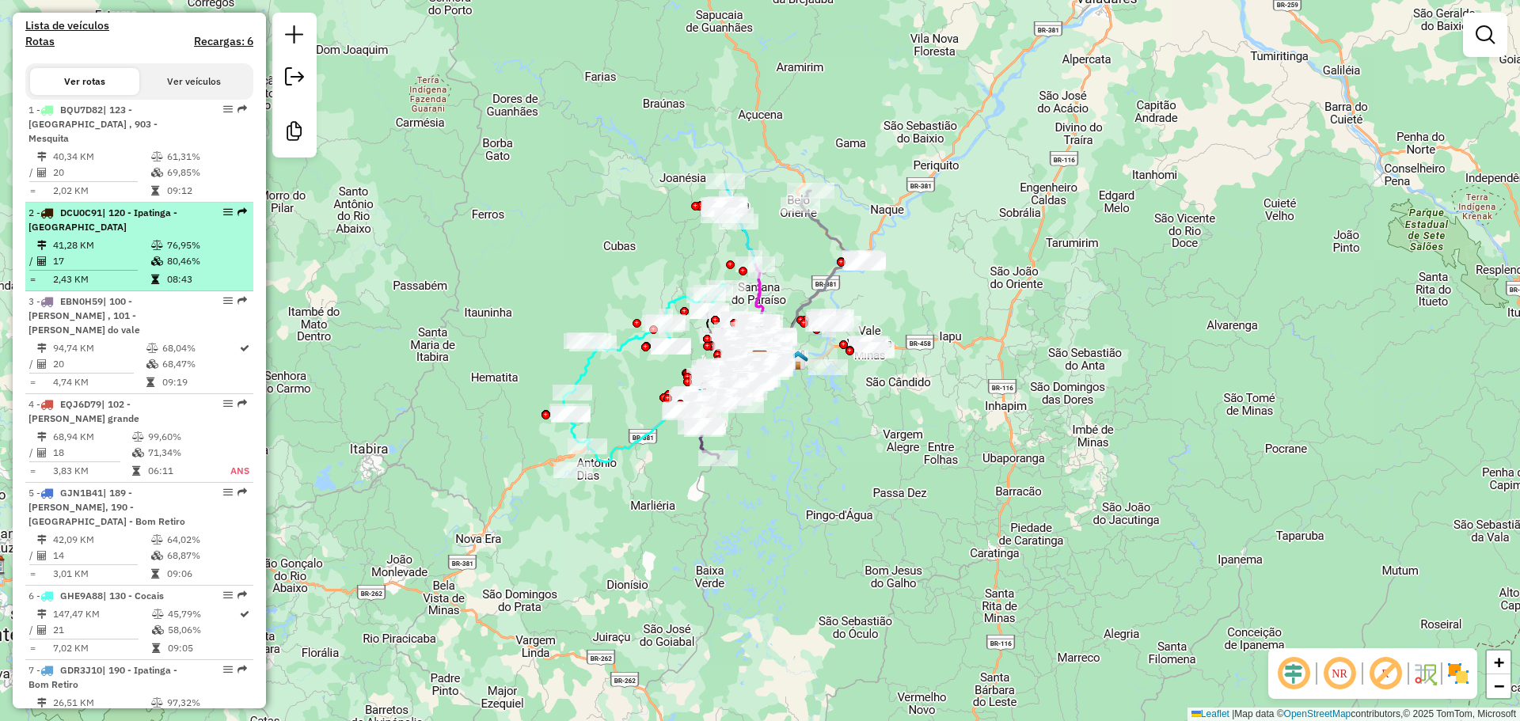
scroll to position [650, 0]
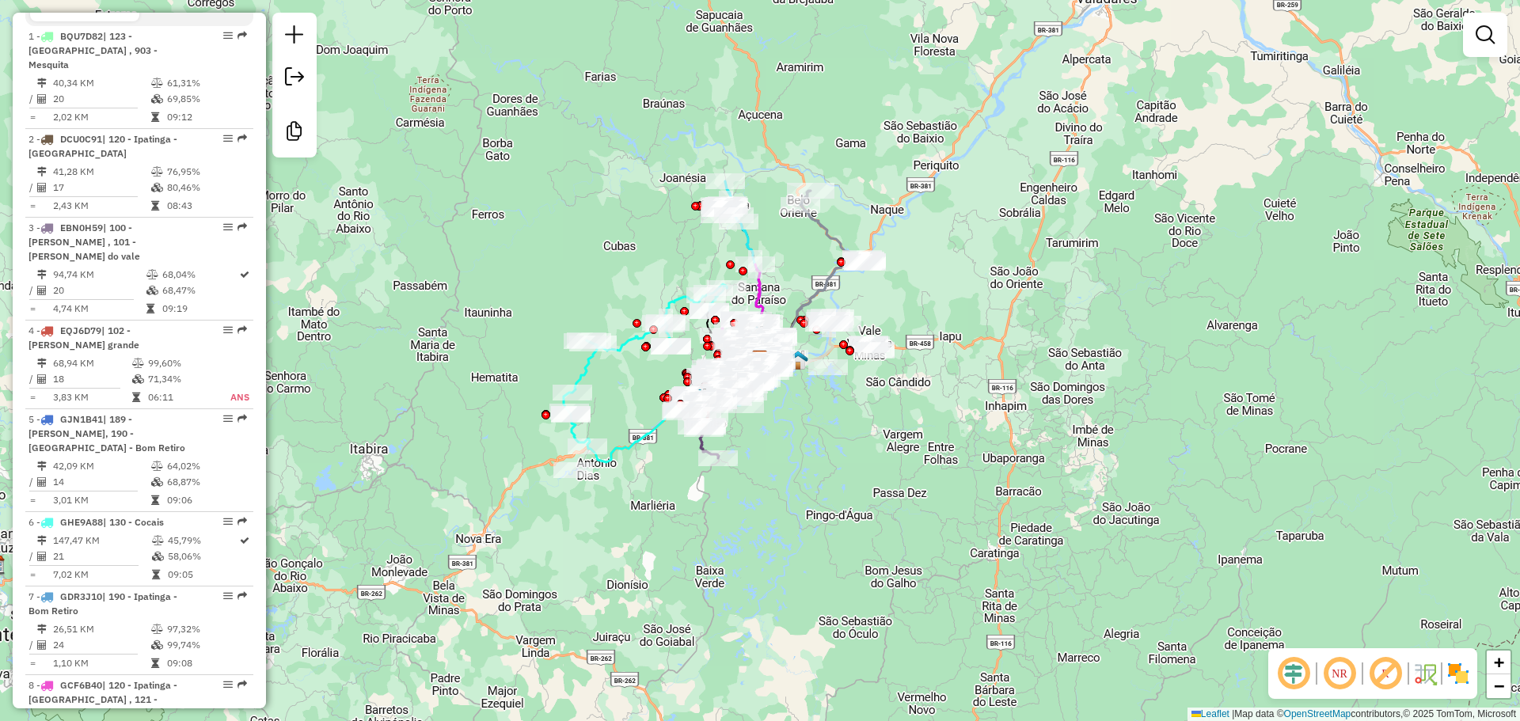
click at [1383, 672] on em at bounding box center [1386, 674] width 38 height 38
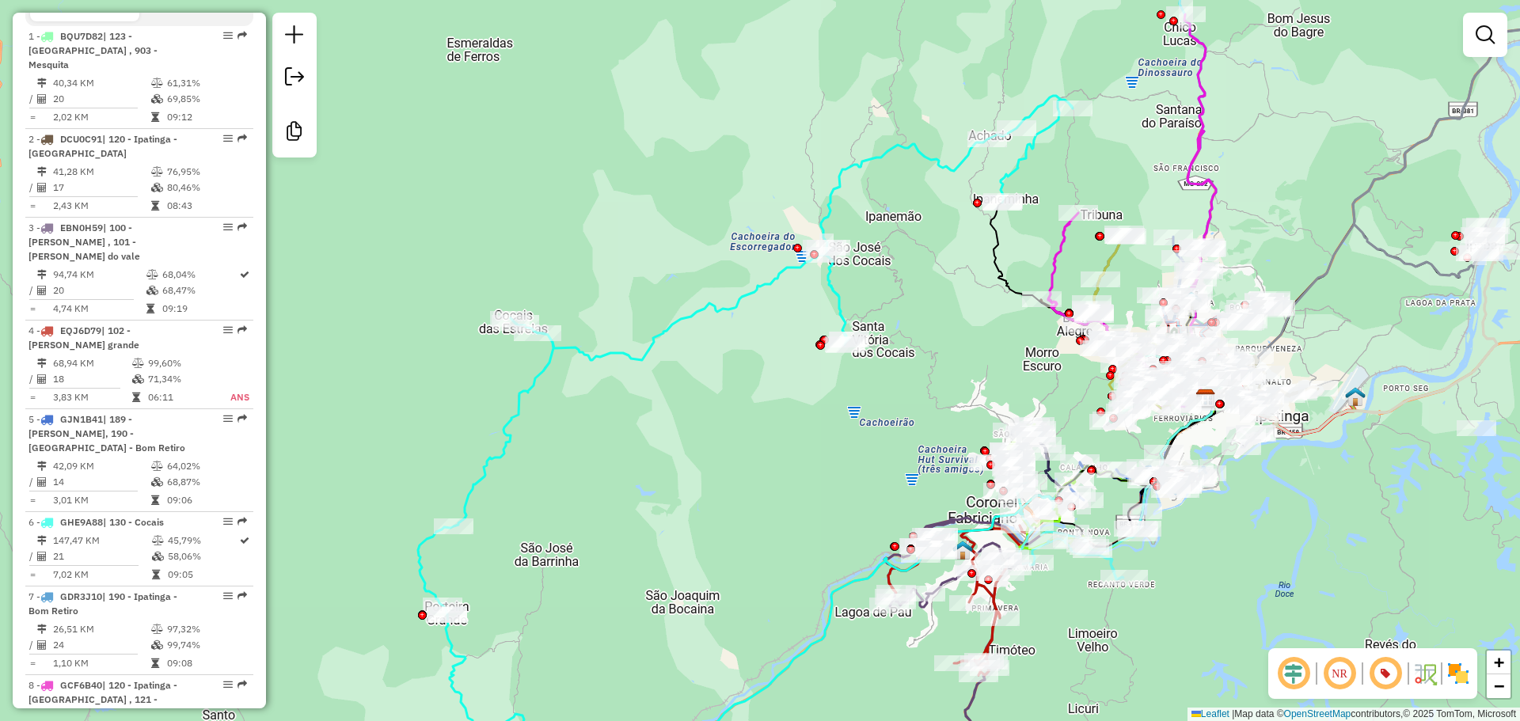
drag, startPoint x: 910, startPoint y: 401, endPoint x: 837, endPoint y: 386, distance: 75.3
click at [837, 386] on div "Janela de atendimento Grade de atendimento Capacidade Transportadoras Veículos …" at bounding box center [760, 360] width 1520 height 721
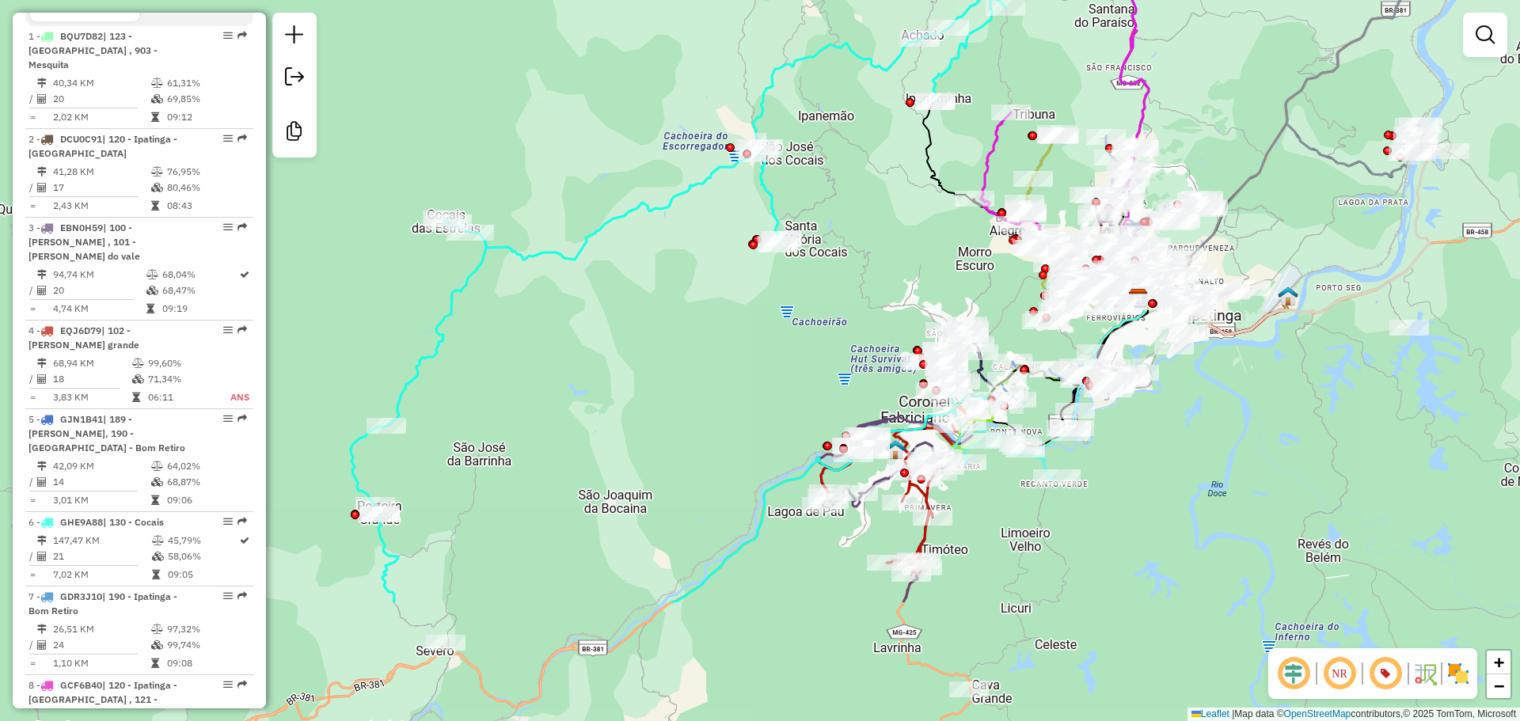
drag, startPoint x: 974, startPoint y: 388, endPoint x: 860, endPoint y: 197, distance: 222.3
click at [860, 197] on div "Janela de atendimento Grade de atendimento Capacidade Transportadoras Veículos …" at bounding box center [760, 360] width 1520 height 721
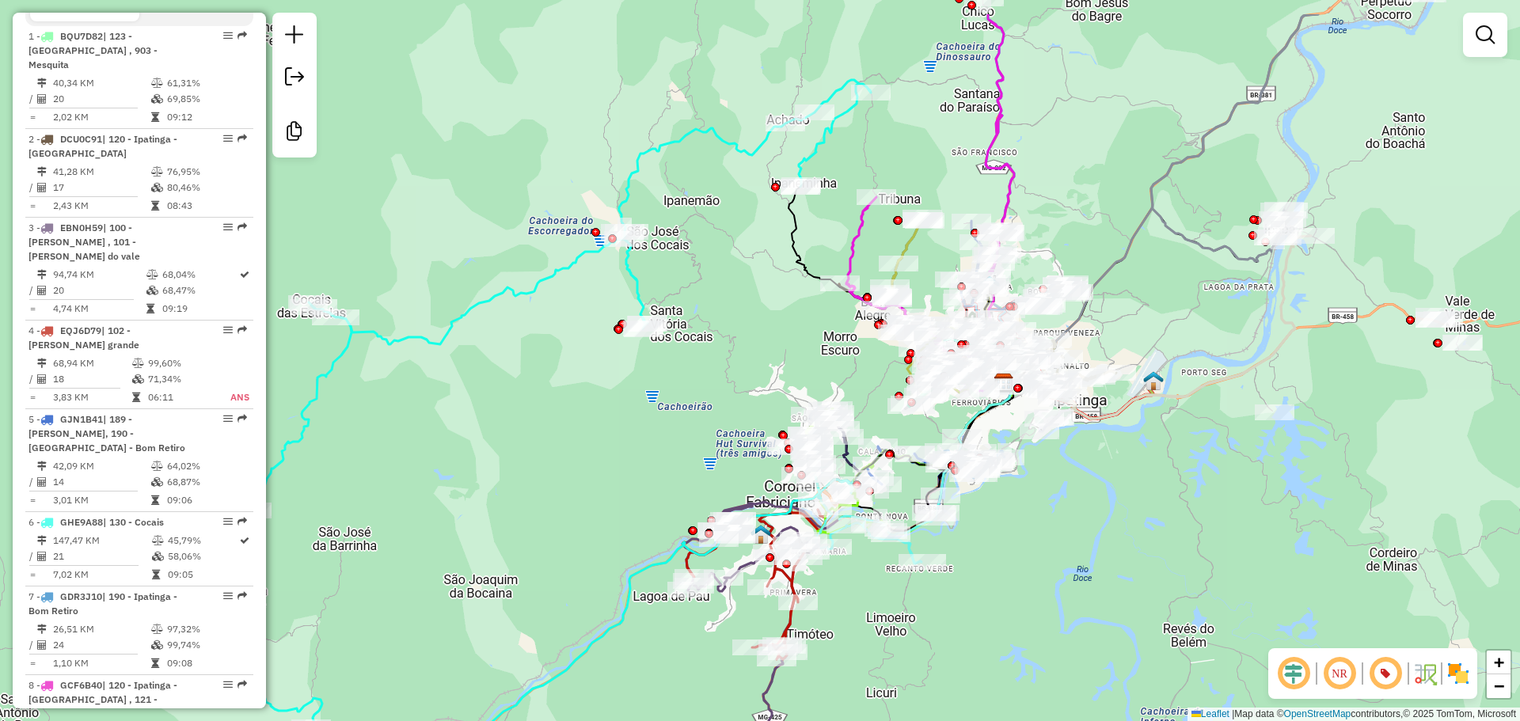
drag, startPoint x: 967, startPoint y: 144, endPoint x: 831, endPoint y: 229, distance: 160.4
click at [831, 229] on div "Janela de atendimento Grade de atendimento Capacidade Transportadoras Veículos …" at bounding box center [760, 360] width 1520 height 721
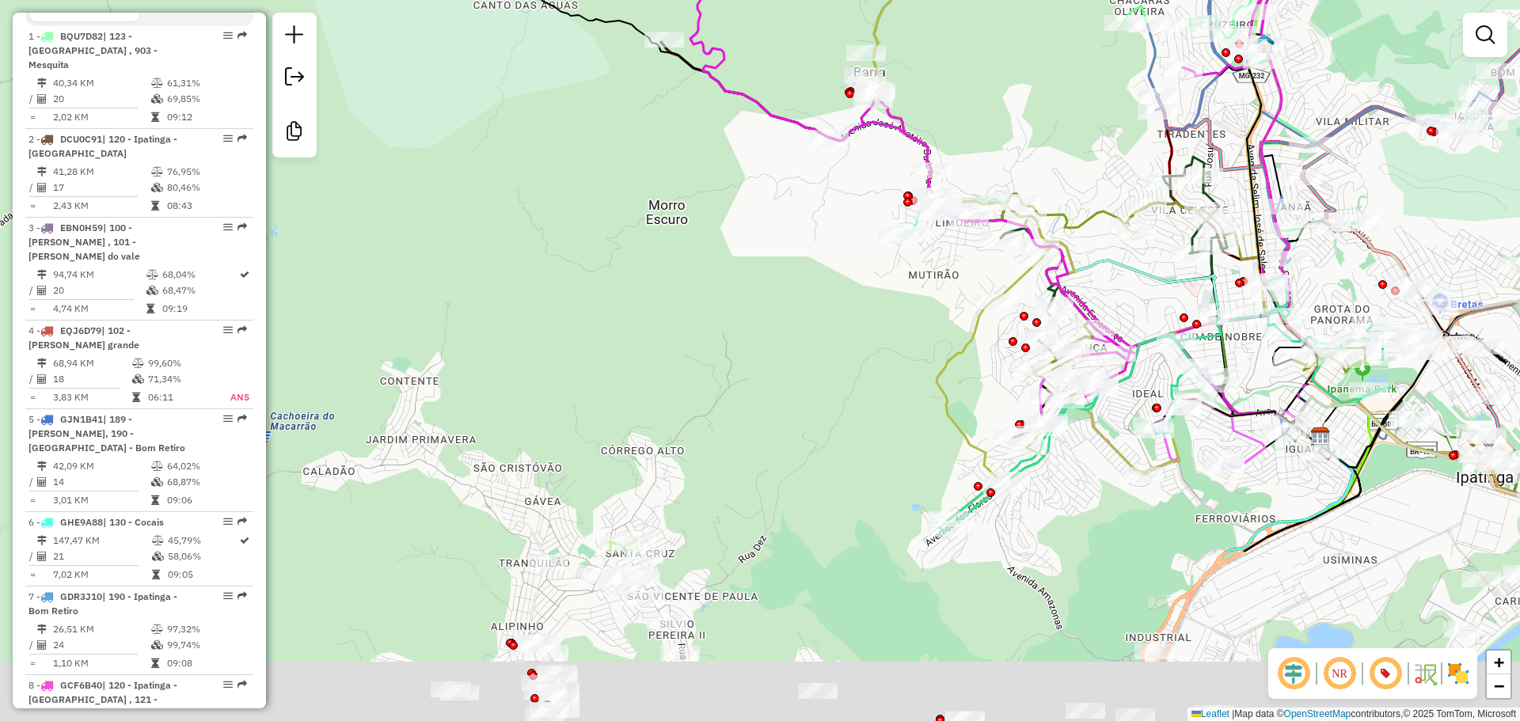
drag, startPoint x: 929, startPoint y: 497, endPoint x: 815, endPoint y: 211, distance: 308.0
click at [823, 226] on div "Janela de atendimento Grade de atendimento Capacidade Transportadoras Veículos …" at bounding box center [760, 360] width 1520 height 721
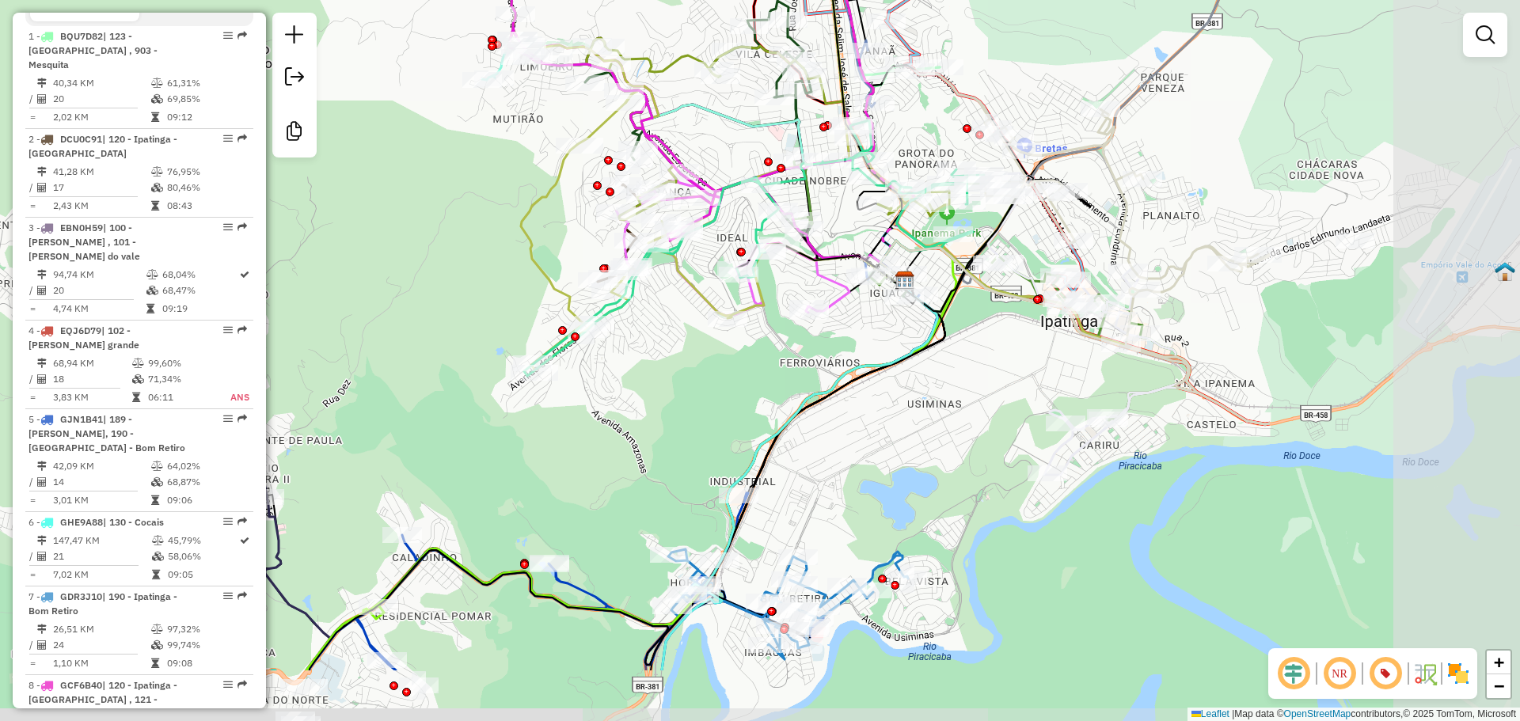
drag, startPoint x: 1129, startPoint y: 523, endPoint x: 734, endPoint y: 401, distance: 413.5
click at [734, 401] on div "Janela de atendimento Grade de atendimento Capacidade Transportadoras Veículos …" at bounding box center [760, 360] width 1520 height 721
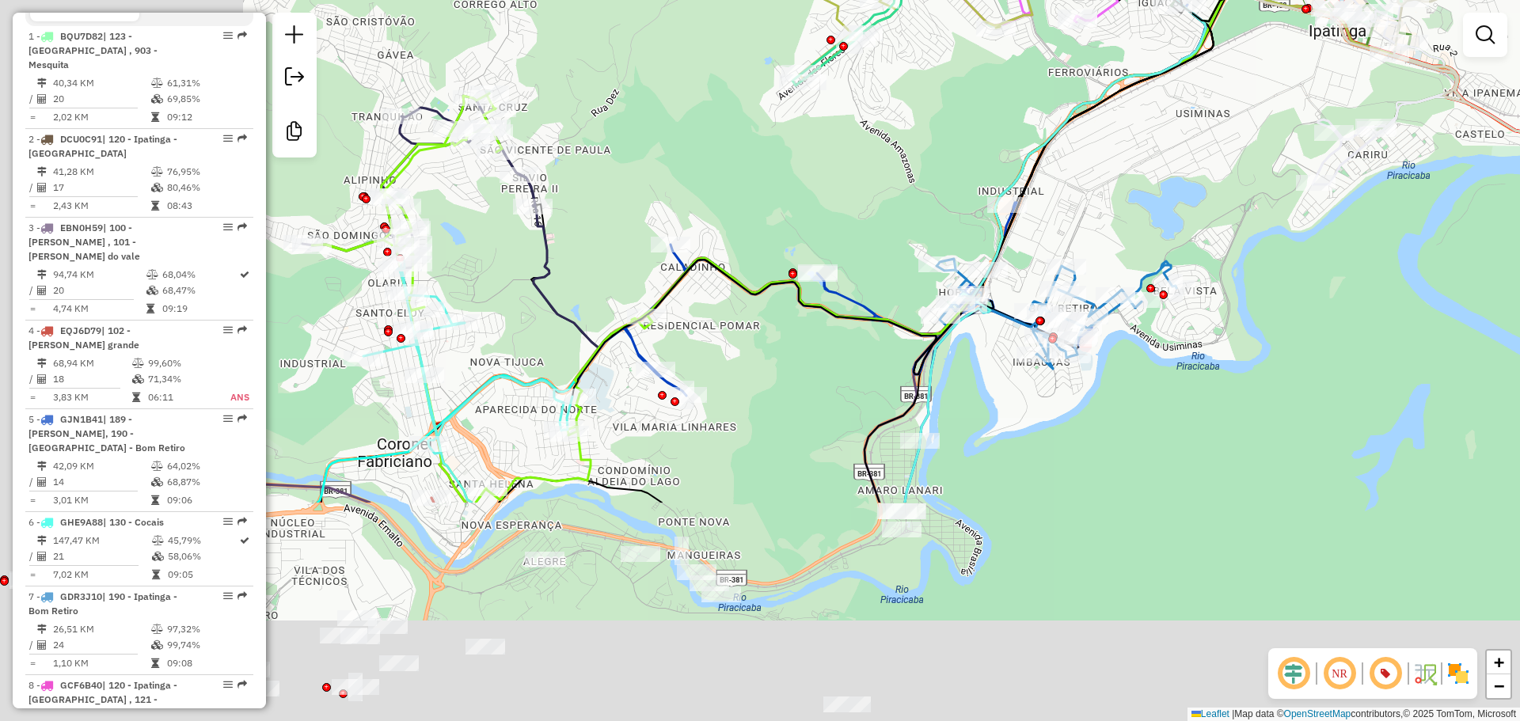
drag, startPoint x: 648, startPoint y: 460, endPoint x: 1008, endPoint y: 80, distance: 523.1
click at [1002, 89] on div "Janela de atendimento Grade de atendimento Capacidade Transportadoras Veículos …" at bounding box center [760, 360] width 1520 height 721
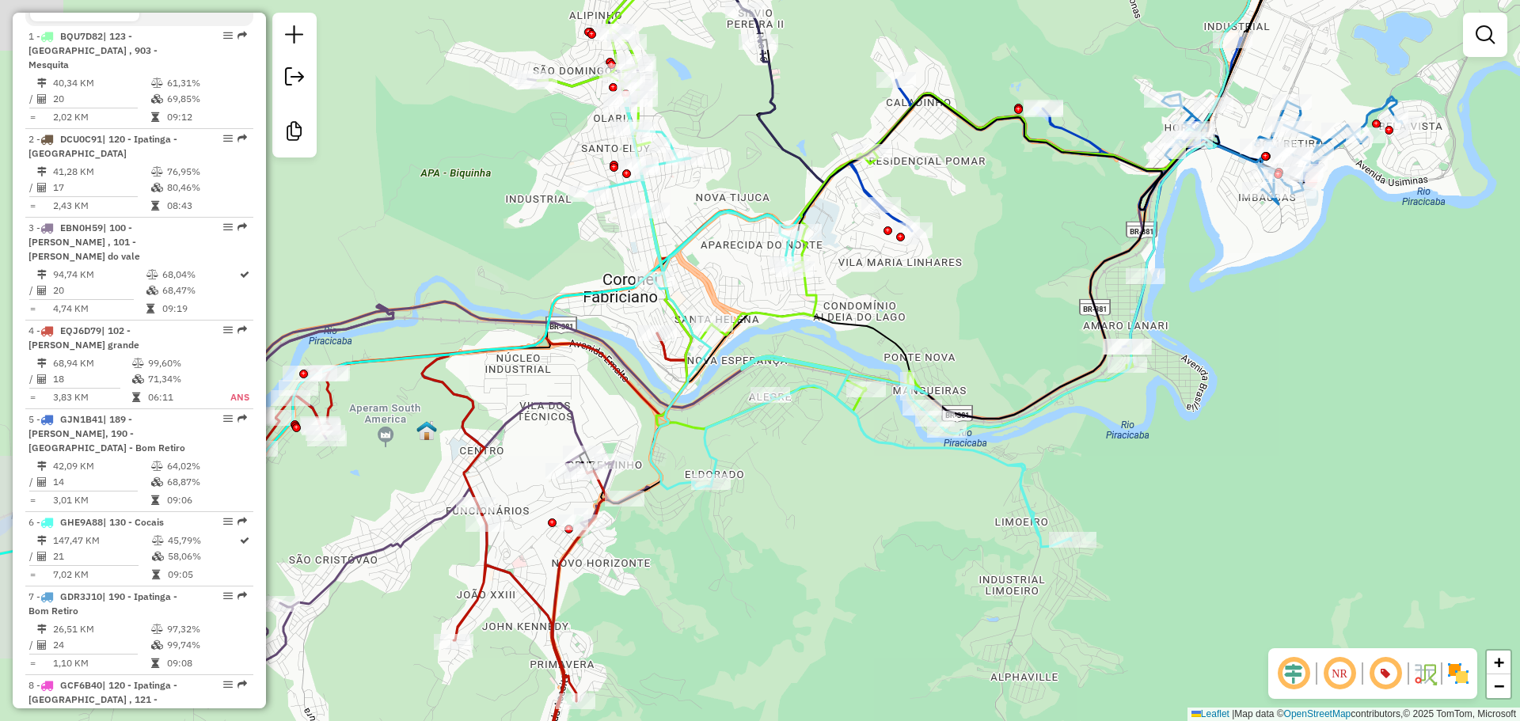
drag, startPoint x: 767, startPoint y: 406, endPoint x: 692, endPoint y: 614, distance: 220.6
click at [777, 483] on div "Janela de atendimento Grade de atendimento Capacidade Transportadoras Veículos …" at bounding box center [760, 360] width 1520 height 721
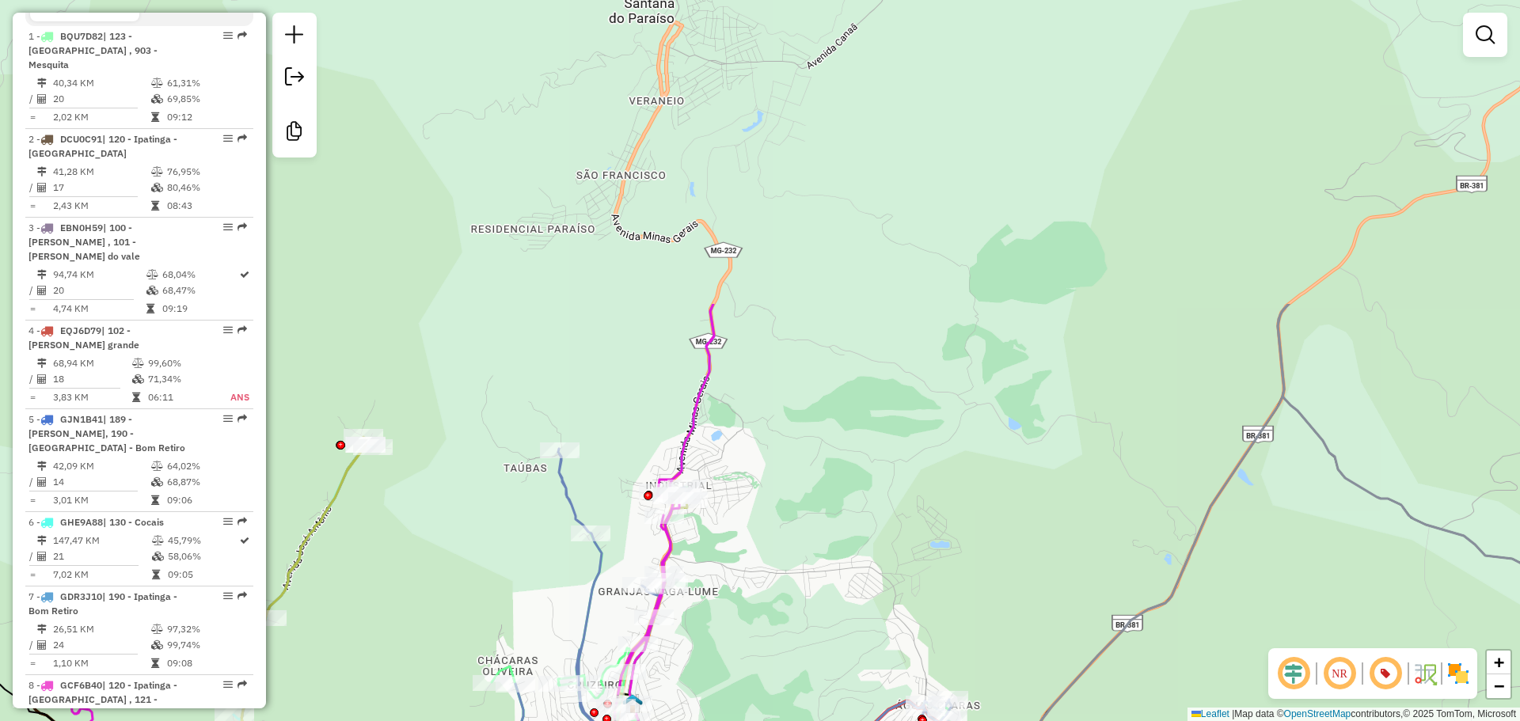
drag, startPoint x: 846, startPoint y: 279, endPoint x: 791, endPoint y: 641, distance: 366.7
click at [791, 641] on div "Rota 17 - Placa CRW2I03 04545618 - [PERSON_NAME] Janela de atendimento Grade de…" at bounding box center [760, 360] width 1520 height 721
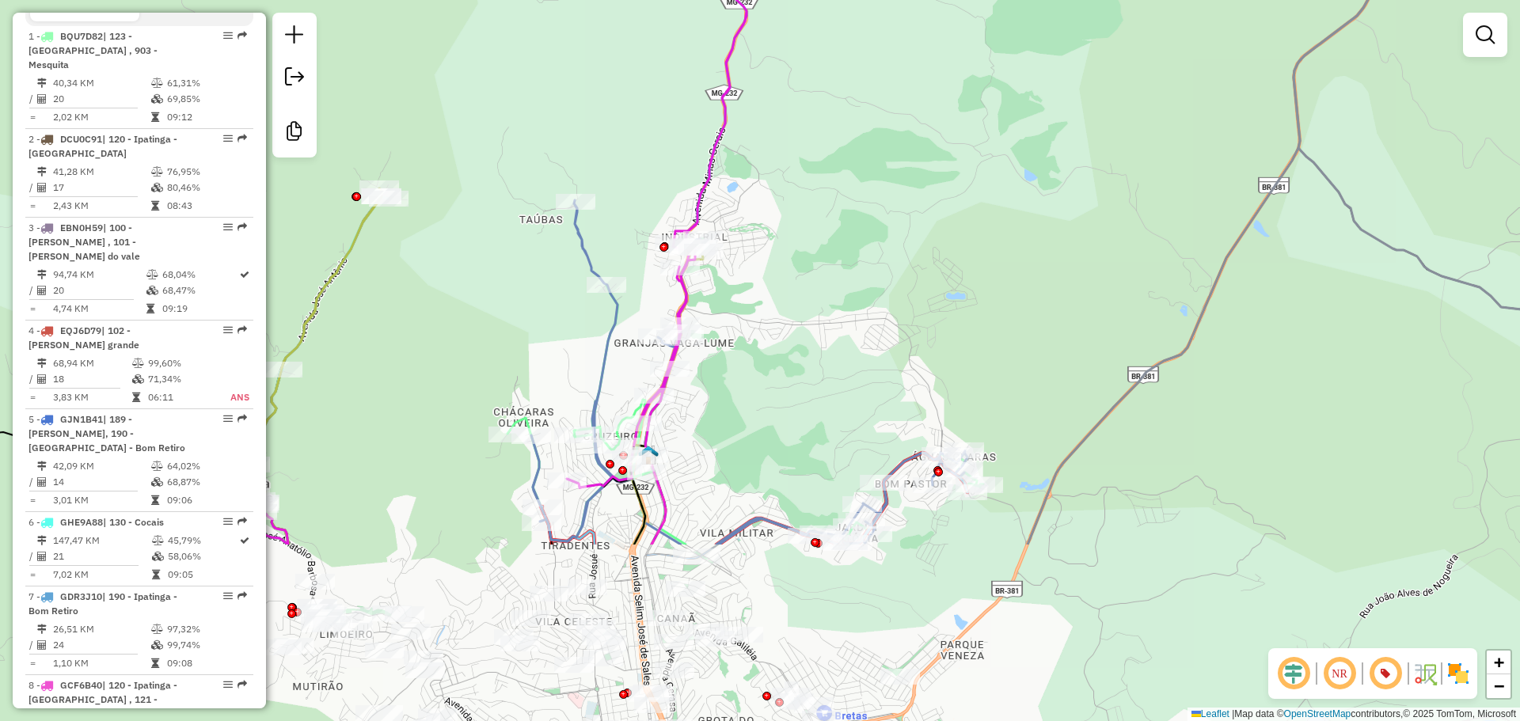
drag, startPoint x: 799, startPoint y: 632, endPoint x: 821, endPoint y: 374, distance: 259.1
click at [821, 374] on div "Rota 17 - Placa CRW2I03 04545618 - [PERSON_NAME] Janela de atendimento Grade de…" at bounding box center [760, 360] width 1520 height 721
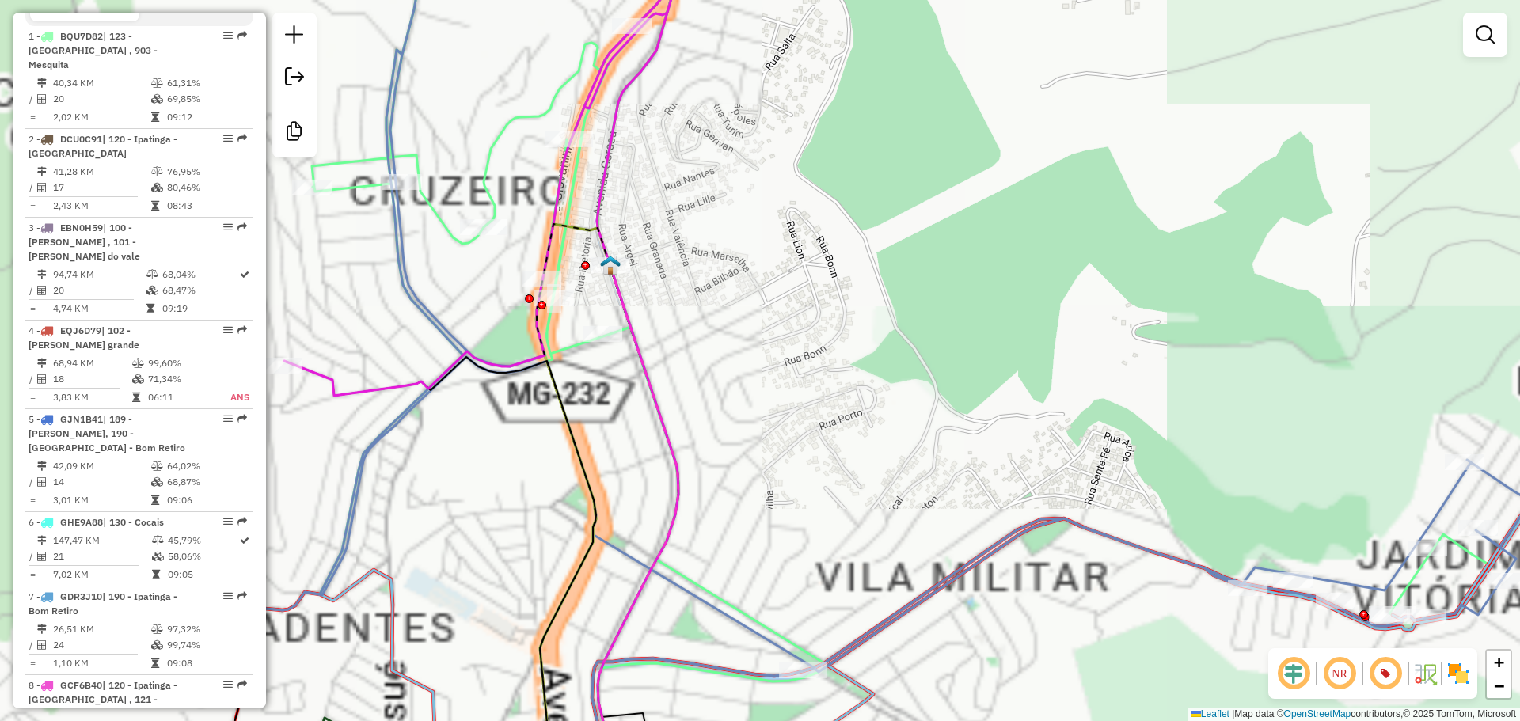
drag, startPoint x: 608, startPoint y: 443, endPoint x: 961, endPoint y: 317, distance: 374.9
click at [961, 317] on div "Rota 17 - Placa CRW2I03 04545618 - [PERSON_NAME] Janela de atendimento Grade de…" at bounding box center [760, 360] width 1520 height 721
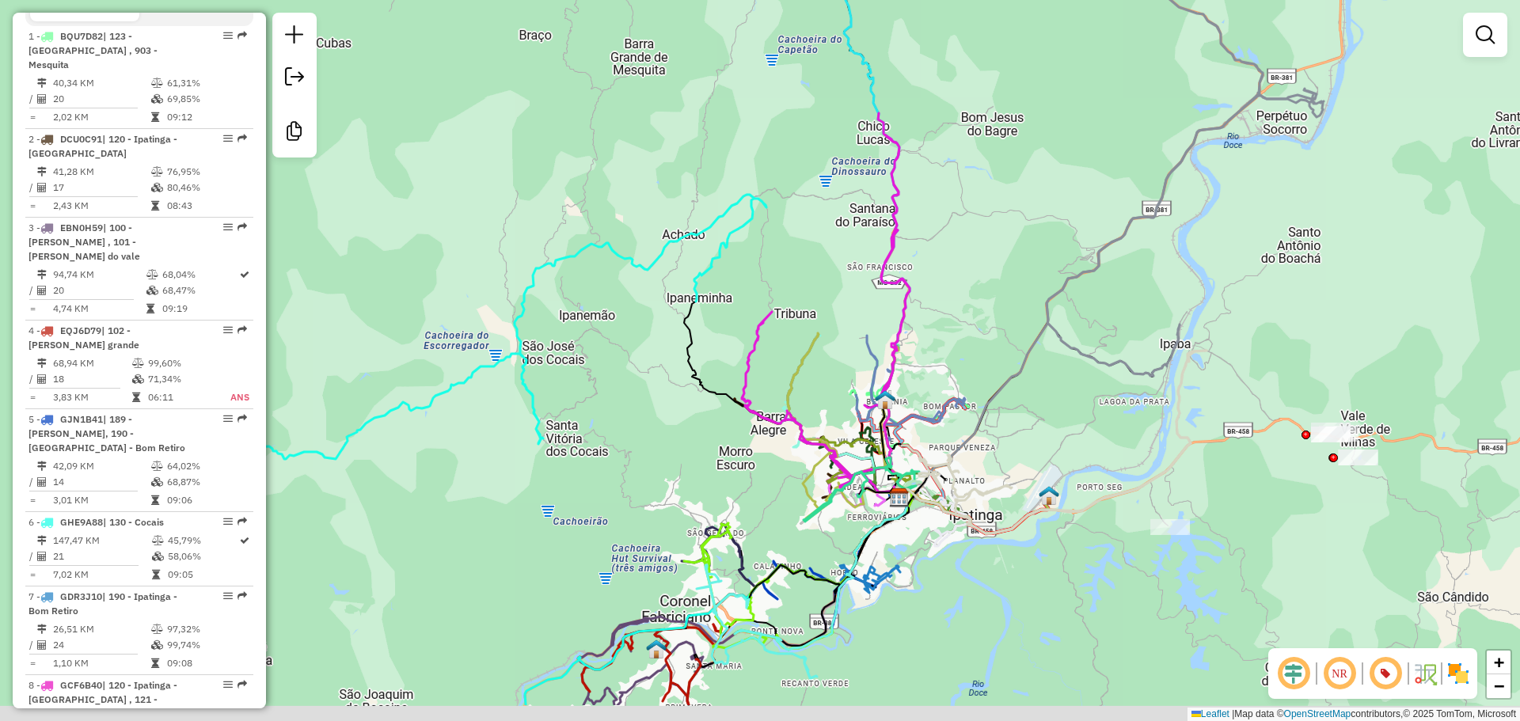
drag, startPoint x: 853, startPoint y: 595, endPoint x: 855, endPoint y: 428, distance: 167.9
click at [855, 428] on icon at bounding box center [844, 426] width 112 height 187
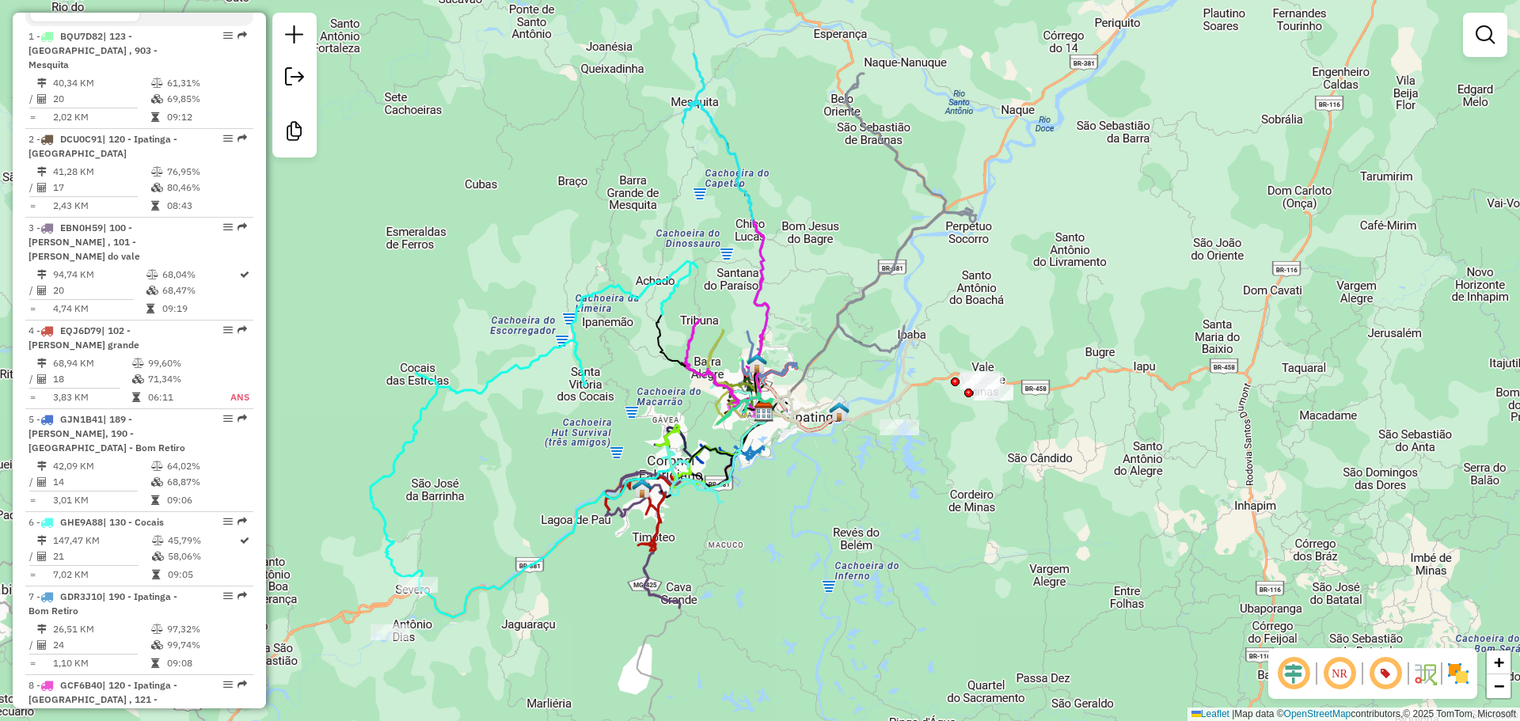
drag, startPoint x: 663, startPoint y: 594, endPoint x: 661, endPoint y: 604, distance: 10.4
click at [661, 604] on div "Janela de atendimento Grade de atendimento Capacidade Transportadoras Veículos …" at bounding box center [760, 360] width 1520 height 721
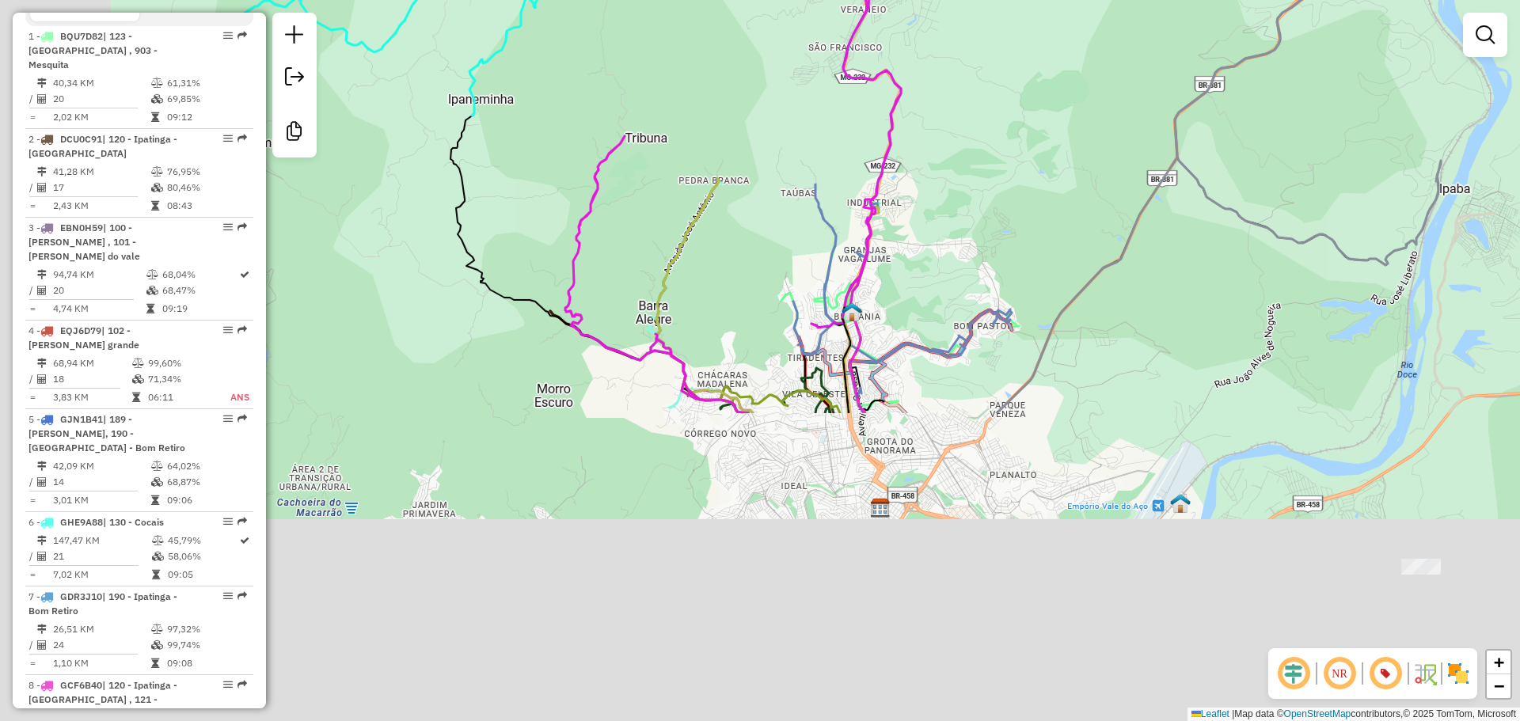
drag, startPoint x: 739, startPoint y: 599, endPoint x: 923, endPoint y: 218, distance: 422.8
click at [923, 218] on div "Janela de atendimento Grade de atendimento Capacidade Transportadoras Veículos …" at bounding box center [760, 360] width 1520 height 721
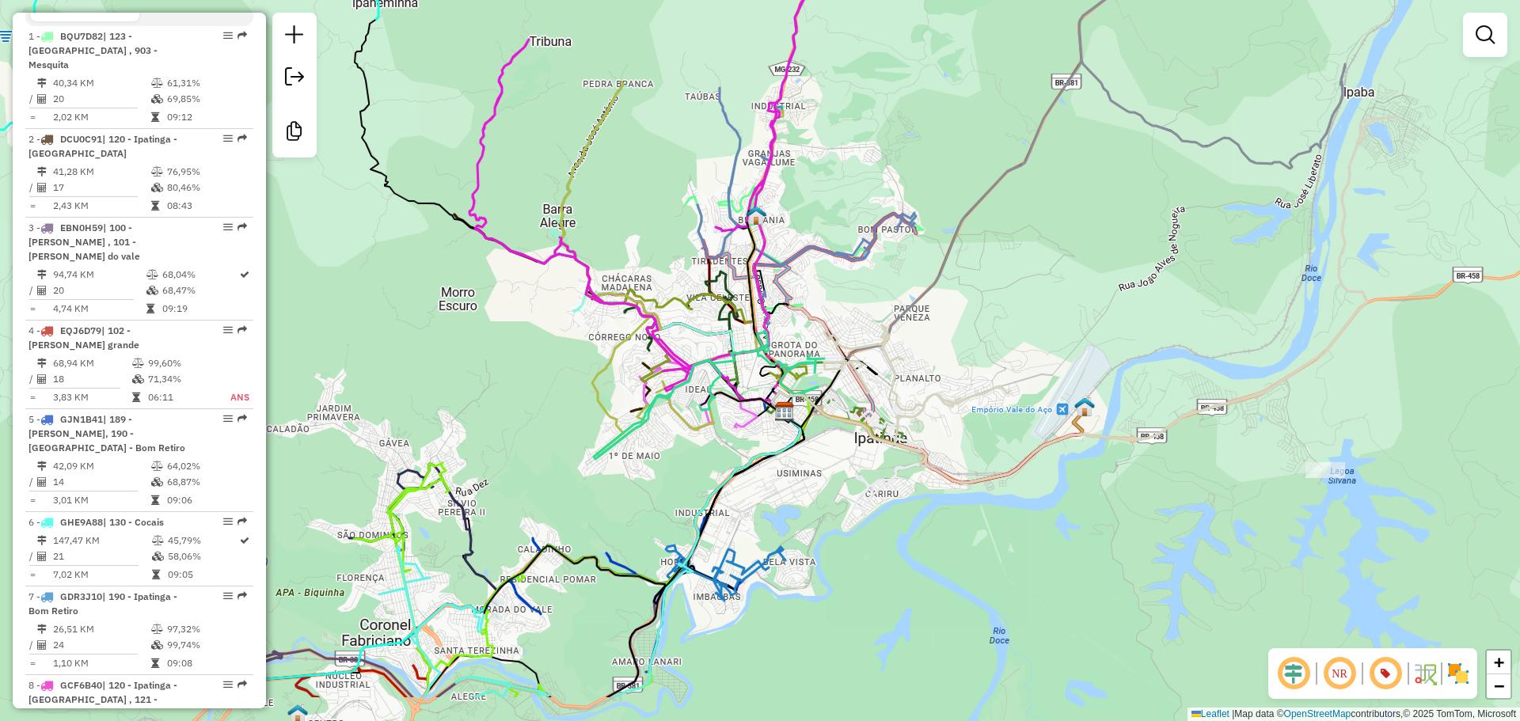
drag, startPoint x: 638, startPoint y: 443, endPoint x: 535, endPoint y: 344, distance: 143.3
click at [535, 344] on div "Janela de atendimento Grade de atendimento Capacidade Transportadoras Veículos …" at bounding box center [760, 360] width 1520 height 721
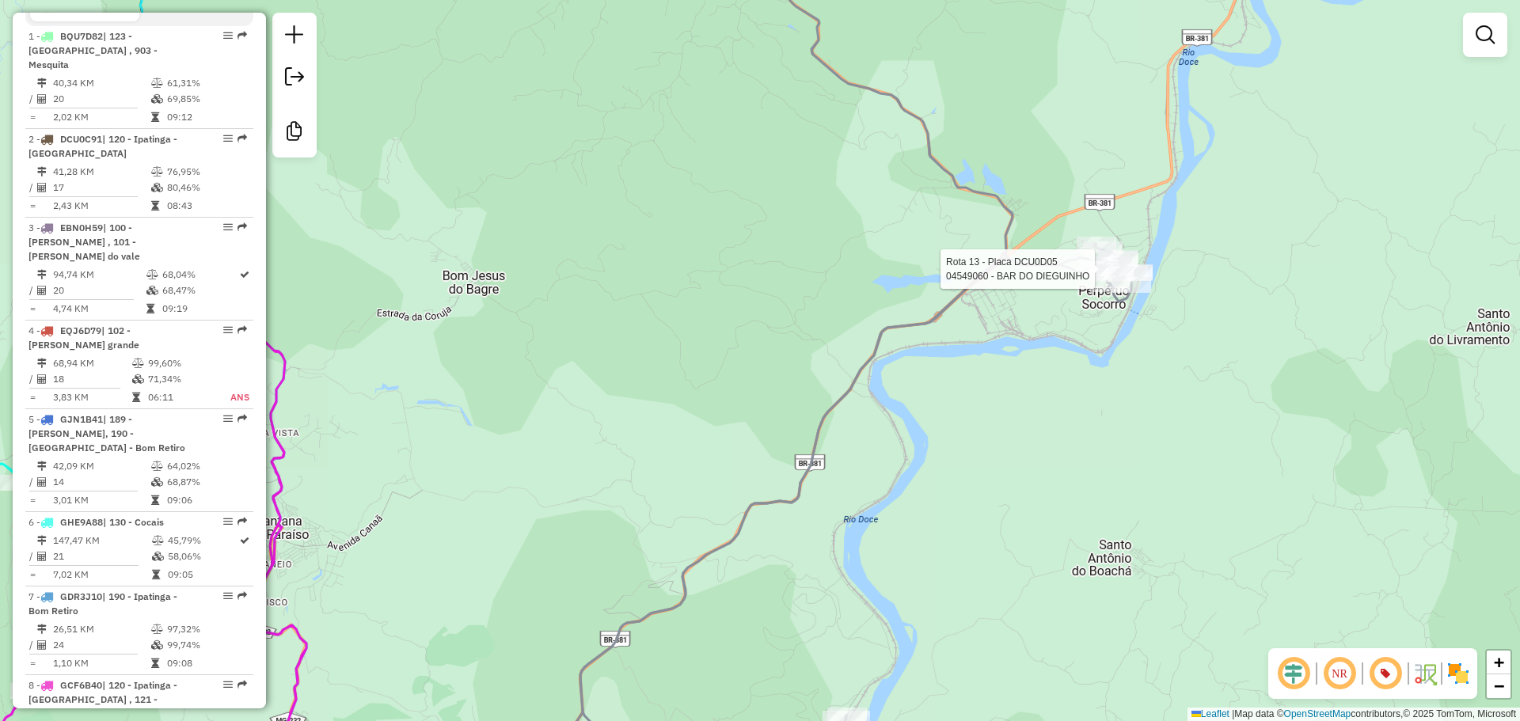
select select "**********"
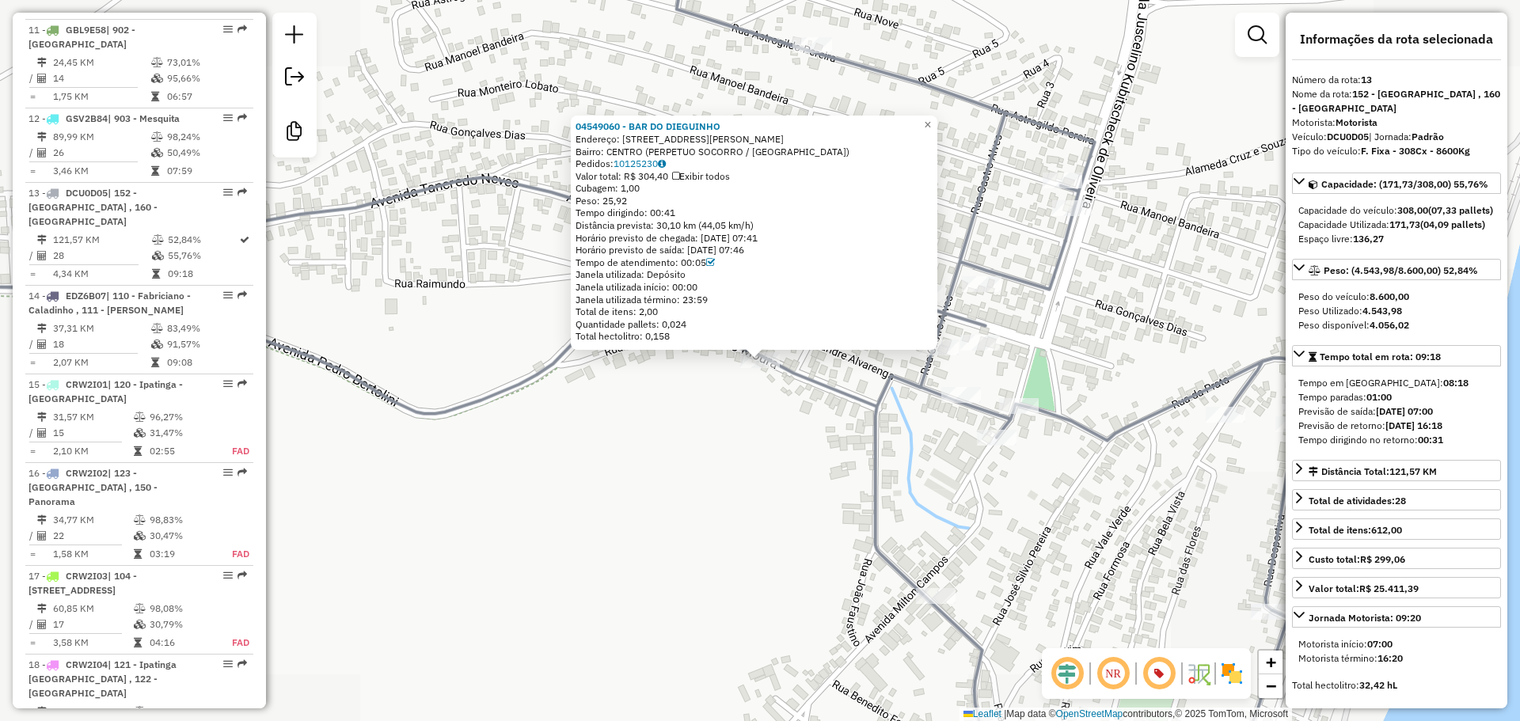
scroll to position [1785, 0]
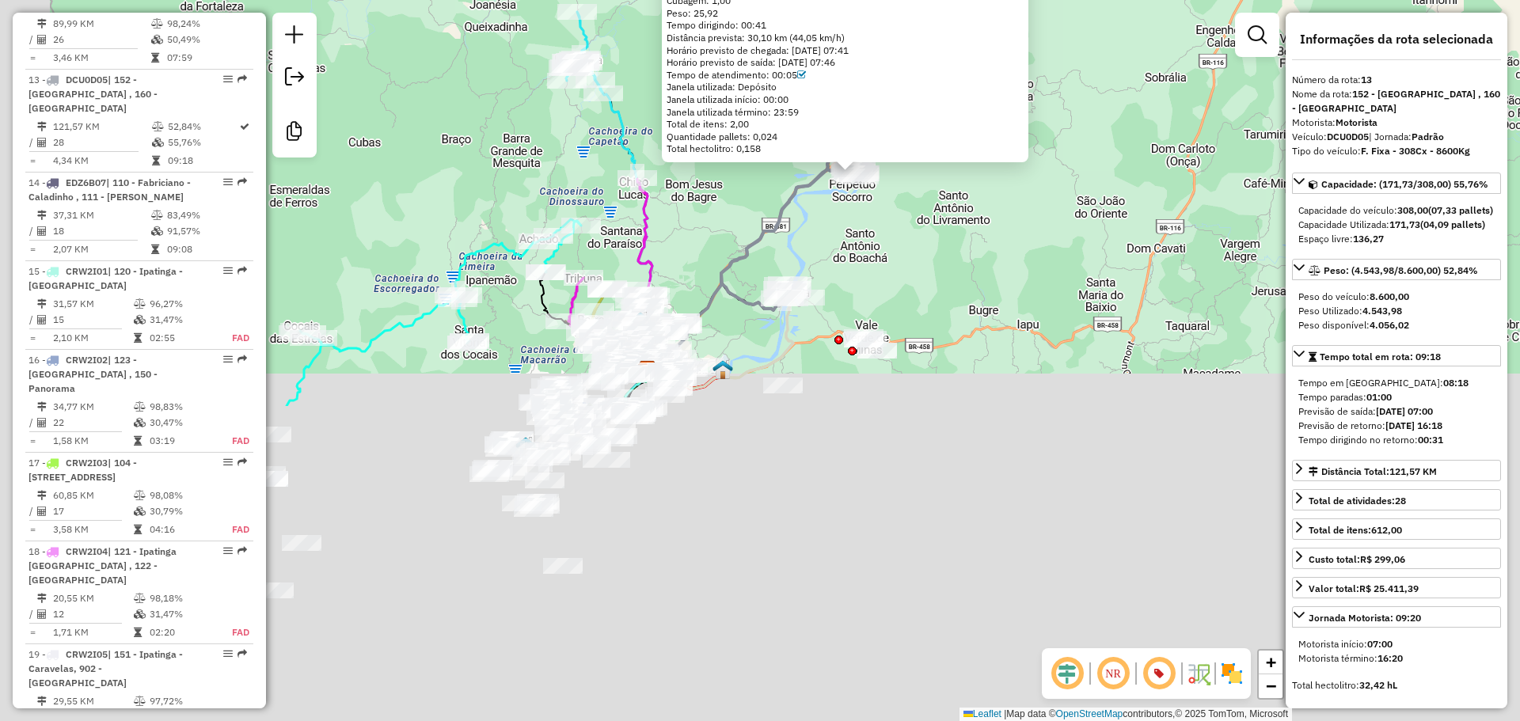
drag, startPoint x: 457, startPoint y: 641, endPoint x: 620, endPoint y: 236, distance: 436.2
click at [620, 236] on div "04549060 - [GEOGRAPHIC_DATA] Endereço: [STREET_ADDRESS][PERSON_NAME] Bairro: [G…" at bounding box center [760, 360] width 1520 height 721
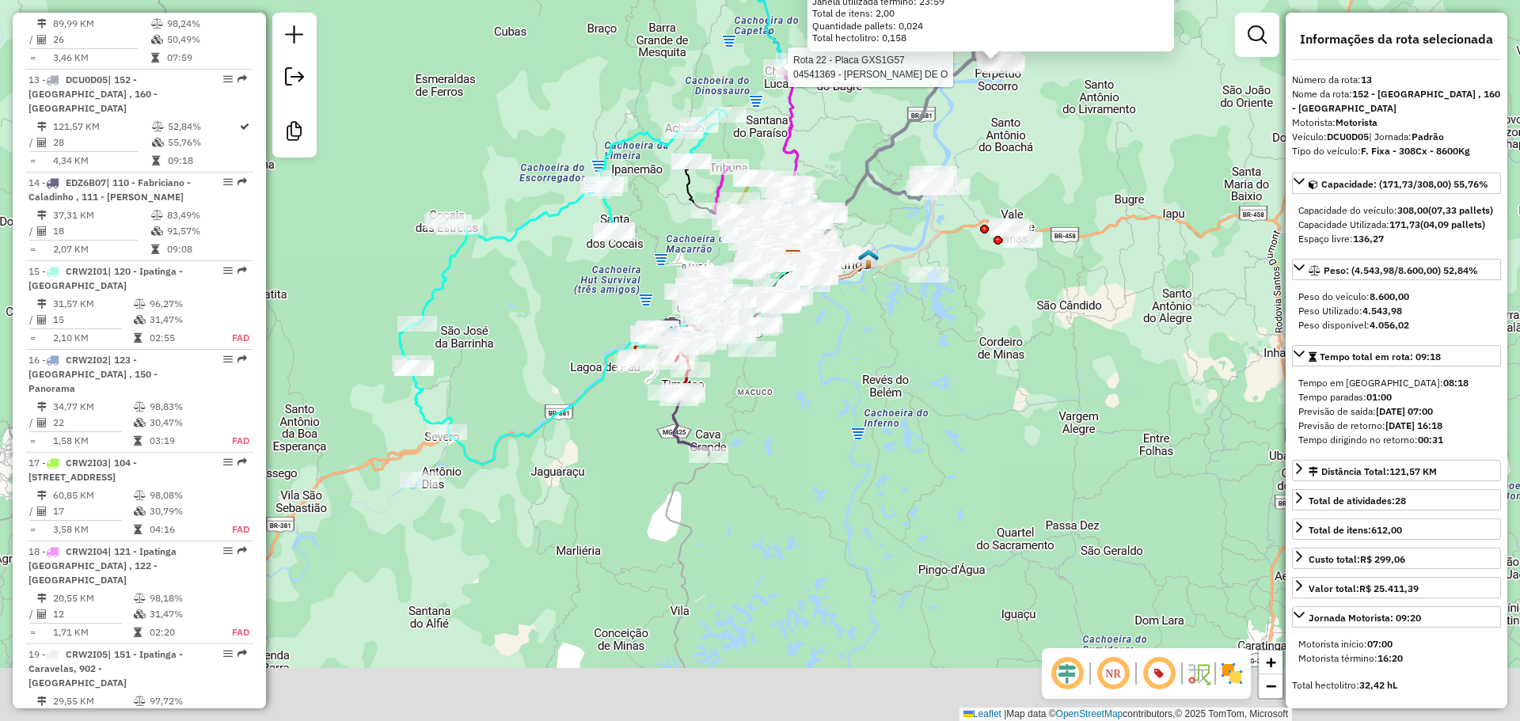
drag, startPoint x: 454, startPoint y: 541, endPoint x: 621, endPoint y: 426, distance: 202.0
click at [621, 426] on div "Rota 22 - Placa GXS1G57 04541369 - HELVECIO MATIAS DE O 04549060 - [GEOGRAPHIC_…" at bounding box center [760, 360] width 1520 height 721
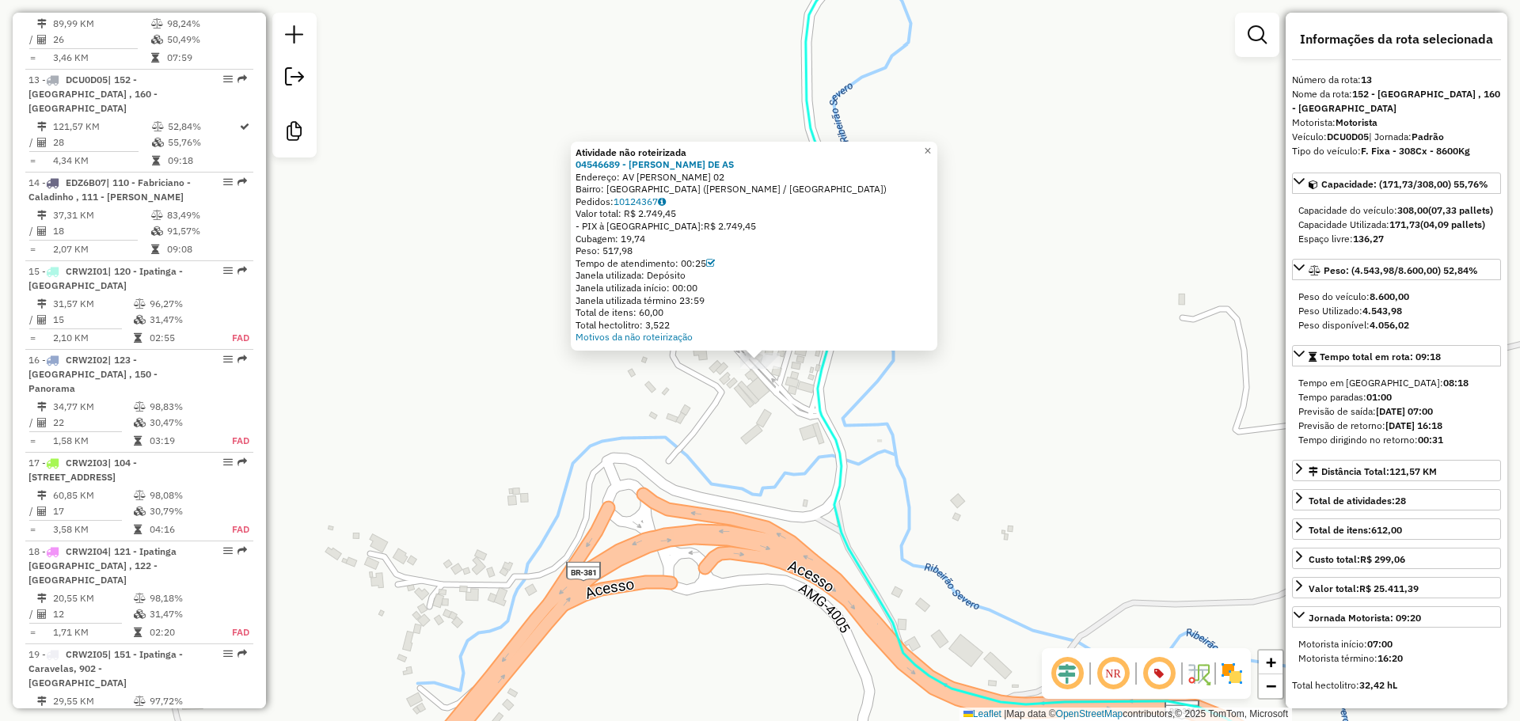
click at [687, 485] on div "Atividade não roteirizada 04546689 - [PERSON_NAME] DE AS Endereço: AV CIRO DE […" at bounding box center [760, 360] width 1520 height 721
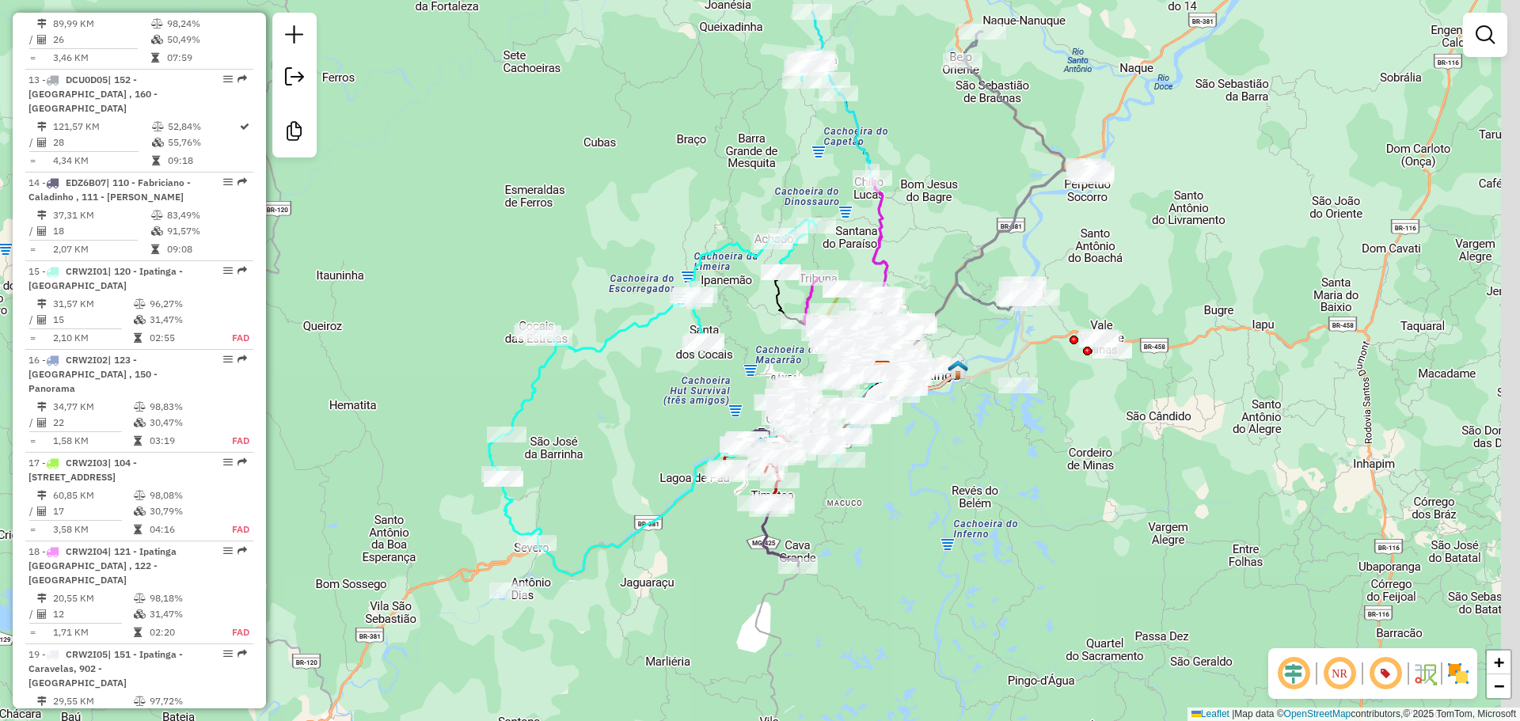
drag, startPoint x: 837, startPoint y: 587, endPoint x: 669, endPoint y: 652, distance: 180.0
click at [669, 652] on div "Janela de atendimento Grade de atendimento Capacidade Transportadoras Veículos …" at bounding box center [760, 360] width 1520 height 721
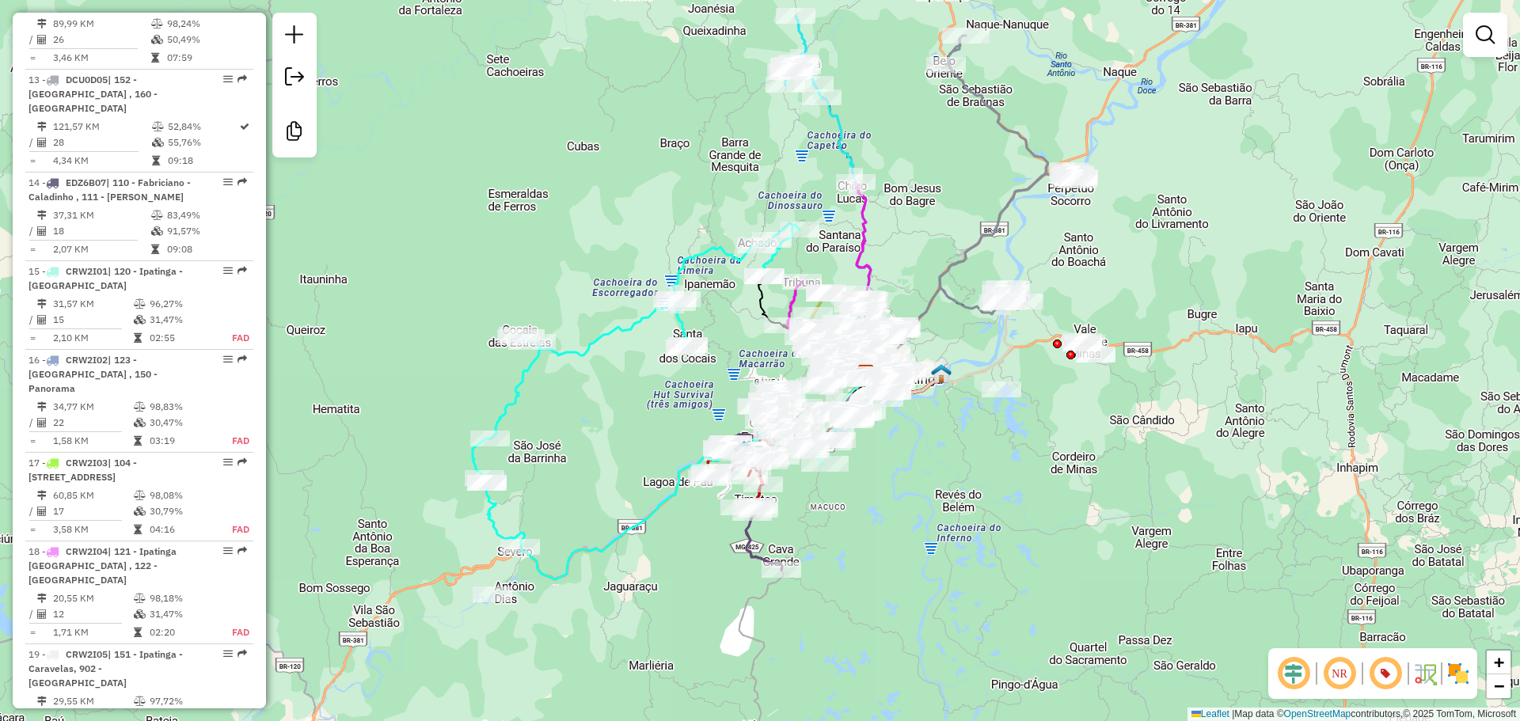
click at [826, 557] on div "Janela de atendimento Grade de atendimento Capacidade Transportadoras Veículos …" at bounding box center [760, 360] width 1520 height 721
